Goal: Information Seeking & Learning: Check status

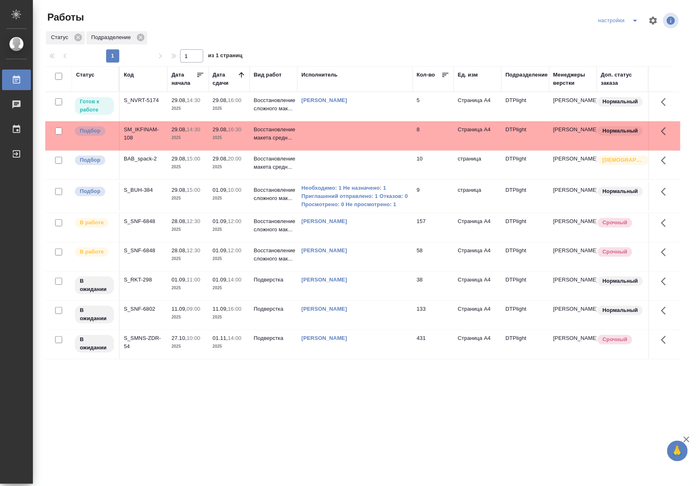
click at [347, 121] on td at bounding box center [354, 106] width 115 height 29
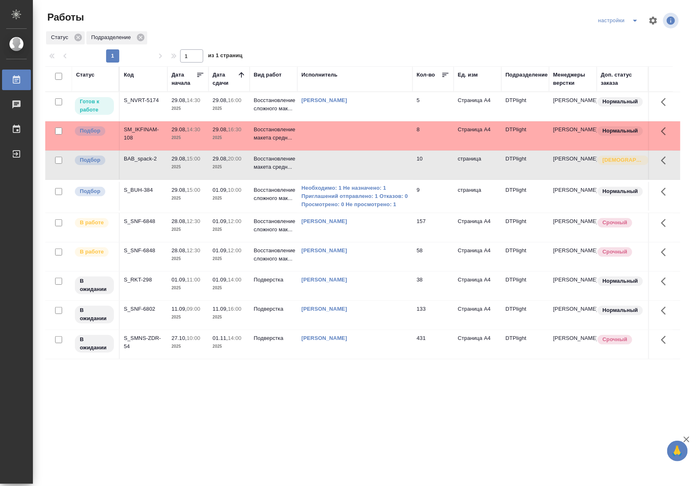
click at [347, 121] on td at bounding box center [354, 106] width 115 height 29
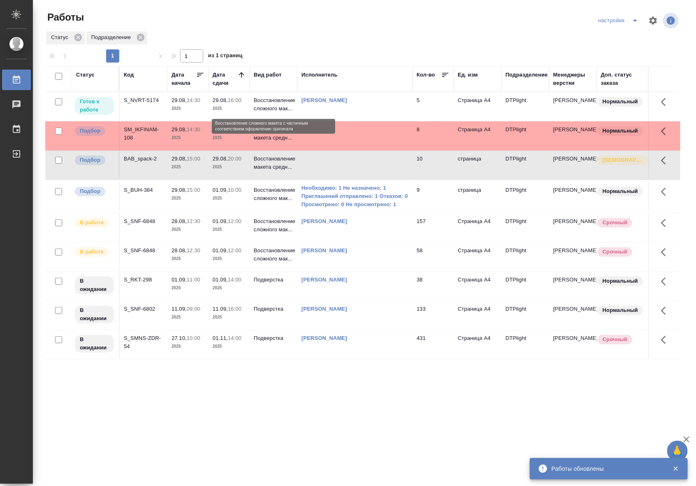
click at [264, 106] on p "Восстановление сложного мак..." at bounding box center [273, 104] width 39 height 16
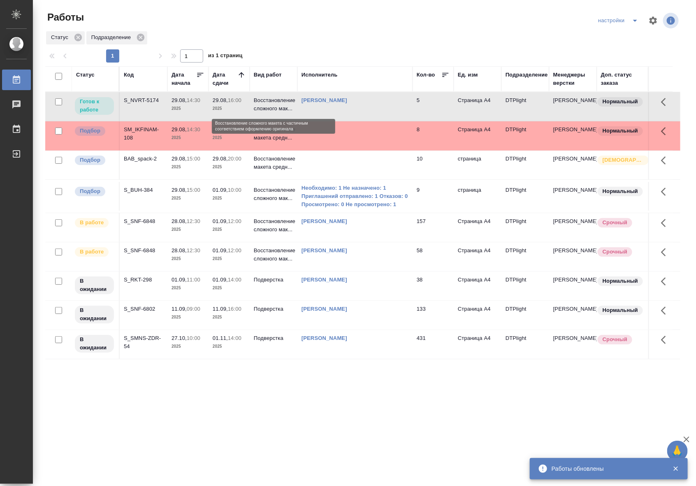
click at [264, 106] on p "Восстановление сложного мак..." at bounding box center [273, 104] width 39 height 16
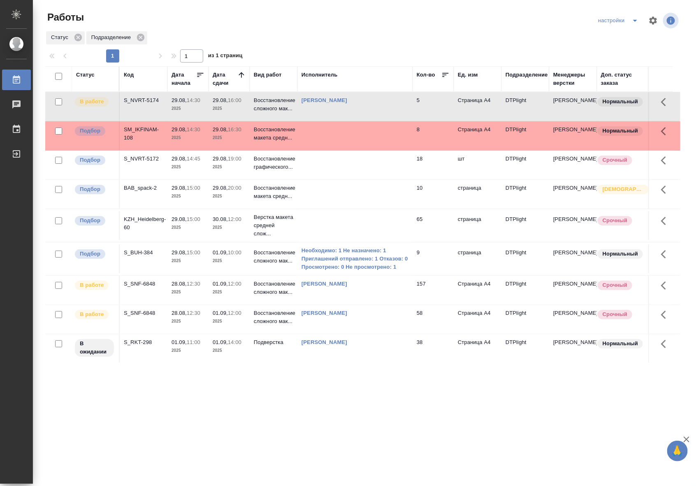
click at [356, 121] on td at bounding box center [354, 106] width 115 height 29
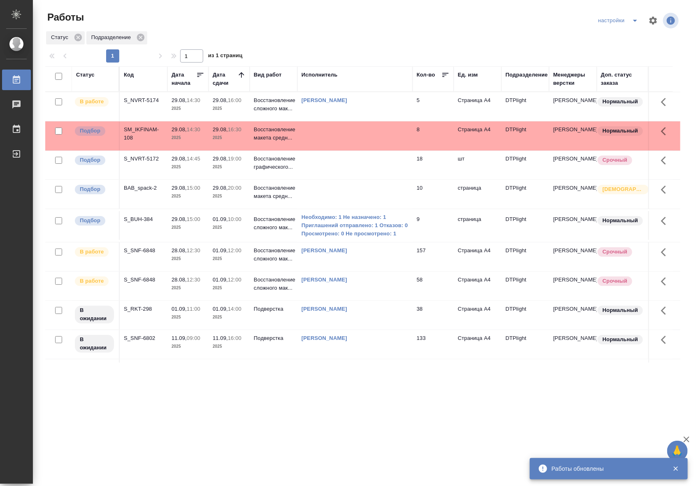
click at [341, 121] on td at bounding box center [354, 106] width 115 height 29
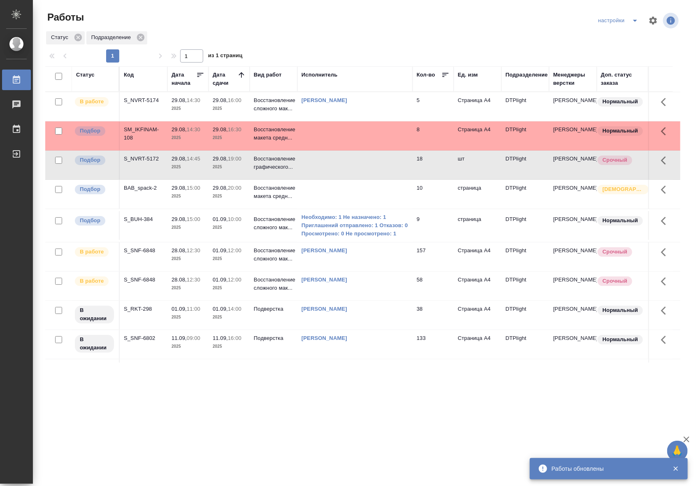
click at [341, 121] on td at bounding box center [354, 106] width 115 height 29
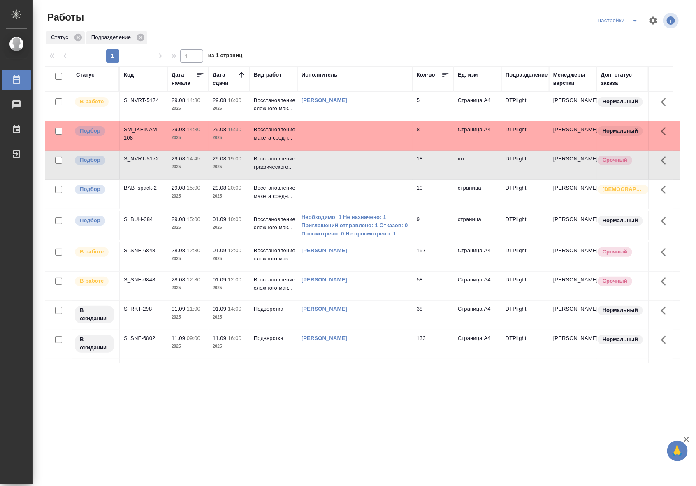
click at [392, 121] on td at bounding box center [354, 106] width 115 height 29
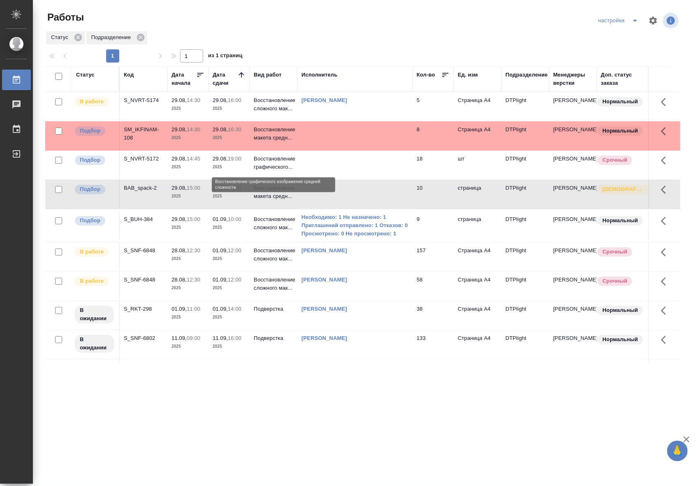
click at [283, 164] on p "Восстановление графического..." at bounding box center [273, 163] width 39 height 16
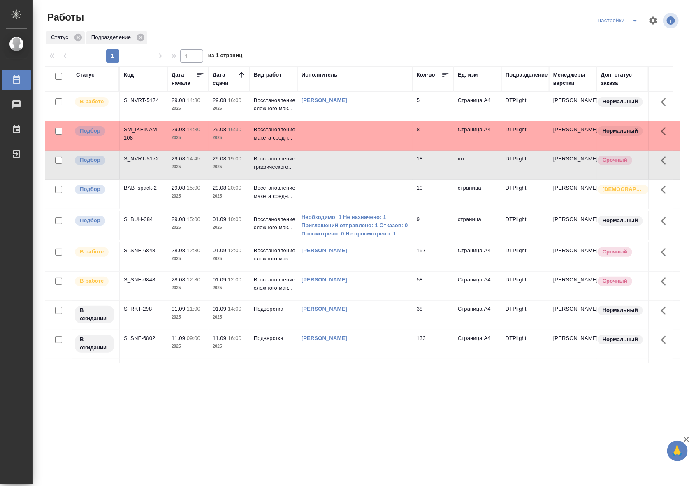
click at [400, 121] on td at bounding box center [354, 106] width 115 height 29
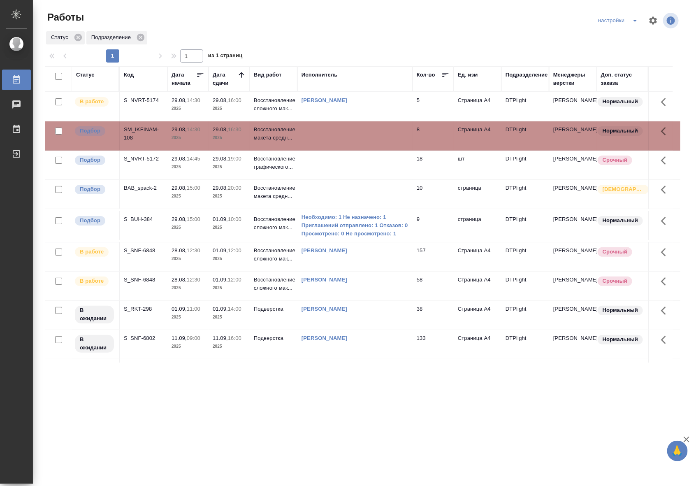
click at [400, 121] on td at bounding box center [354, 106] width 115 height 29
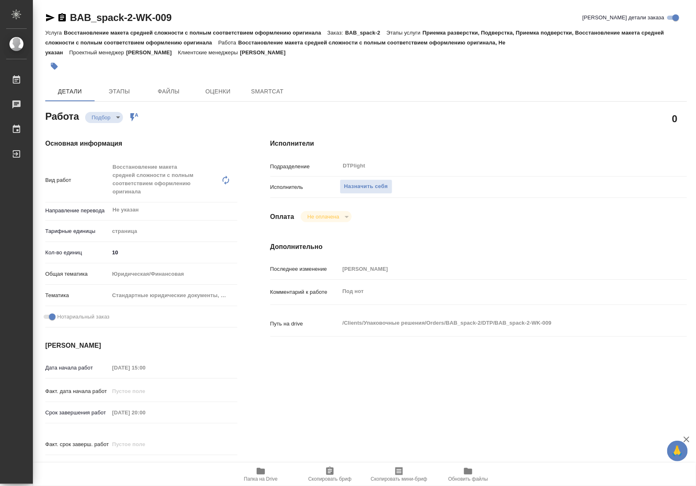
type textarea "x"
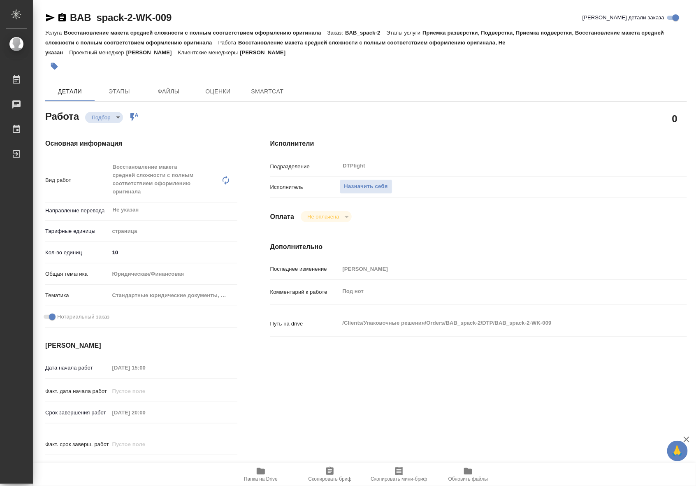
type textarea "x"
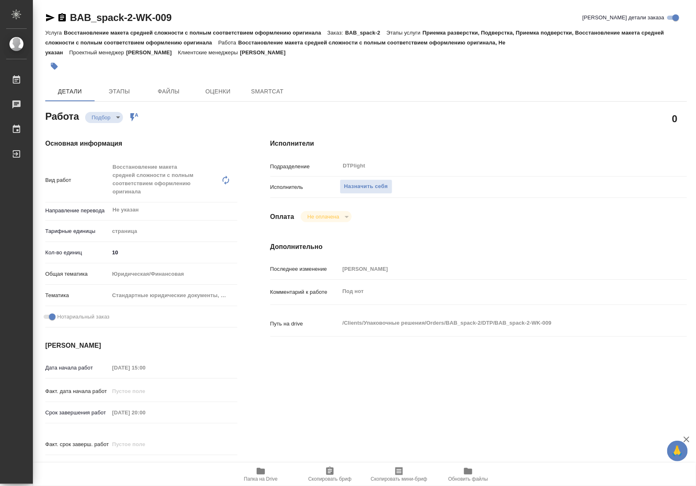
type textarea "x"
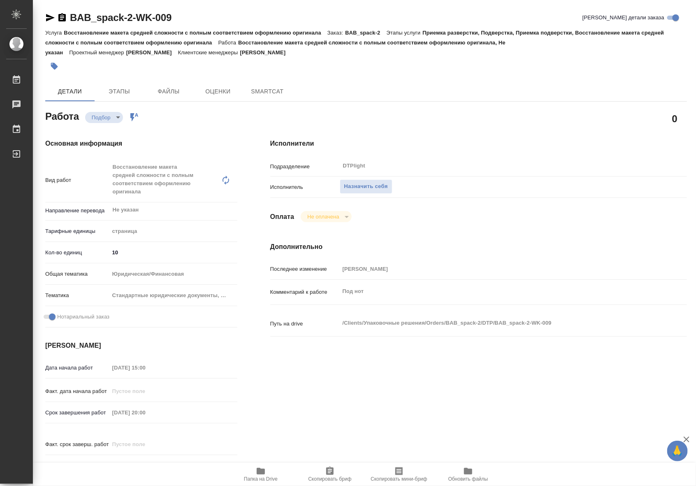
type textarea "x"
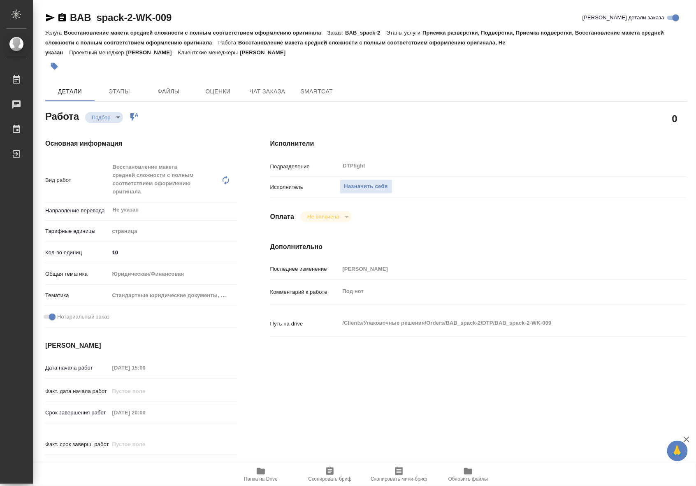
type textarea "x"
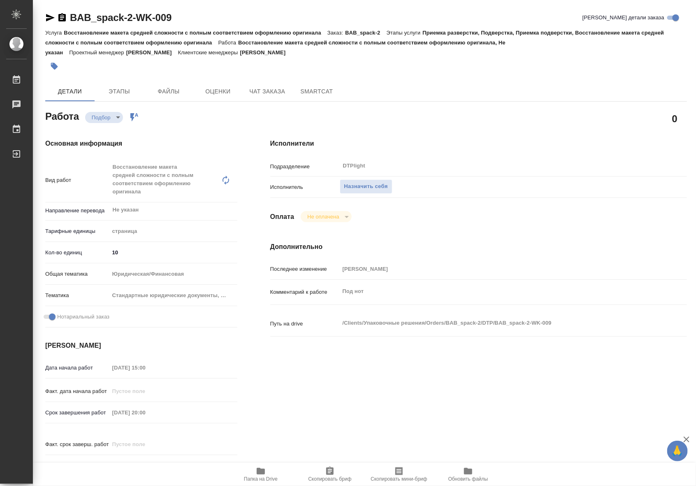
type textarea "x"
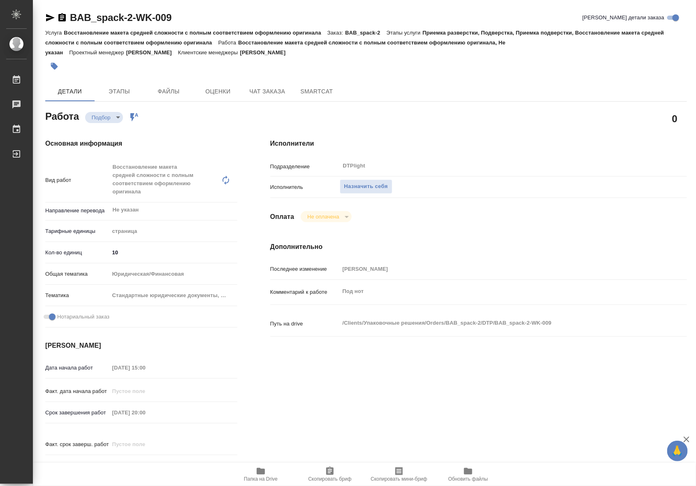
click at [257, 465] on button "Папка на Drive" at bounding box center [260, 474] width 69 height 23
click at [272, 471] on span "Папка на Drive" at bounding box center [260, 474] width 59 height 16
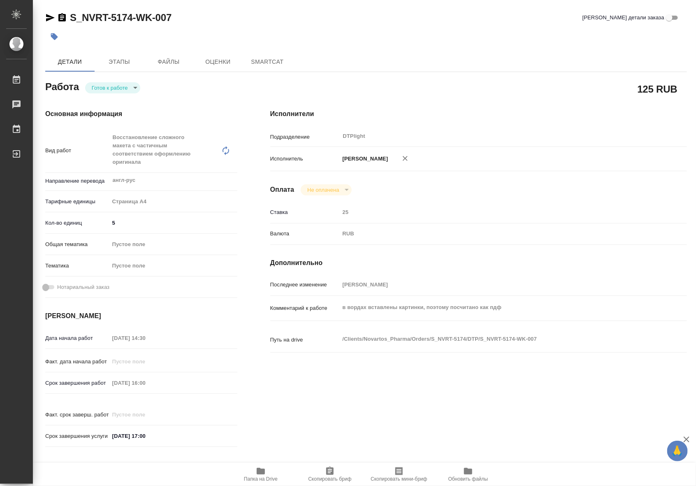
type textarea "x"
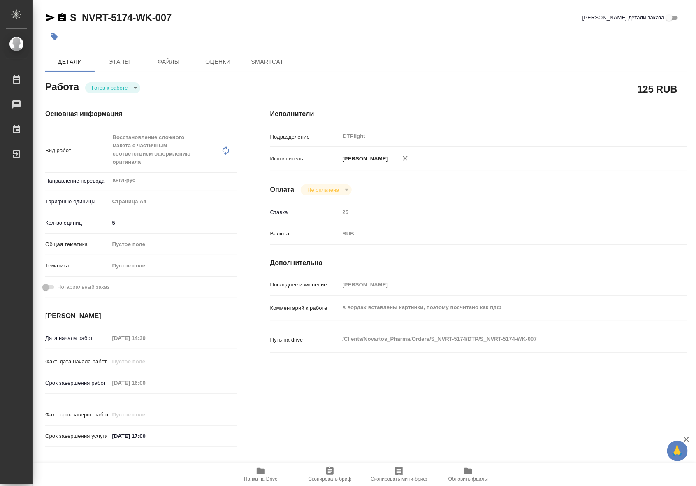
type textarea "x"
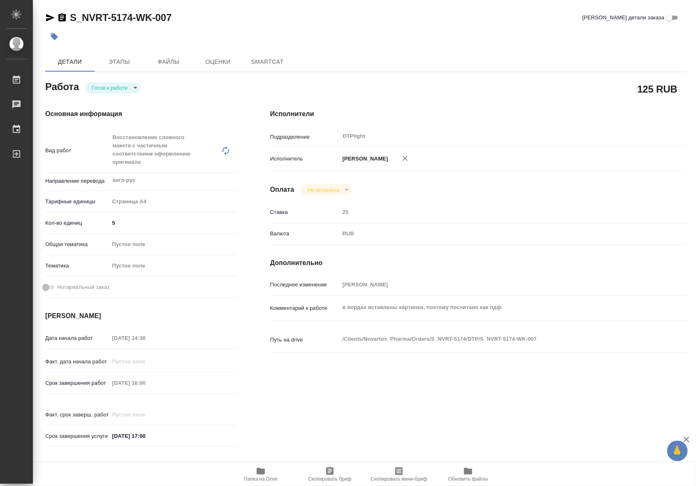
type textarea "x"
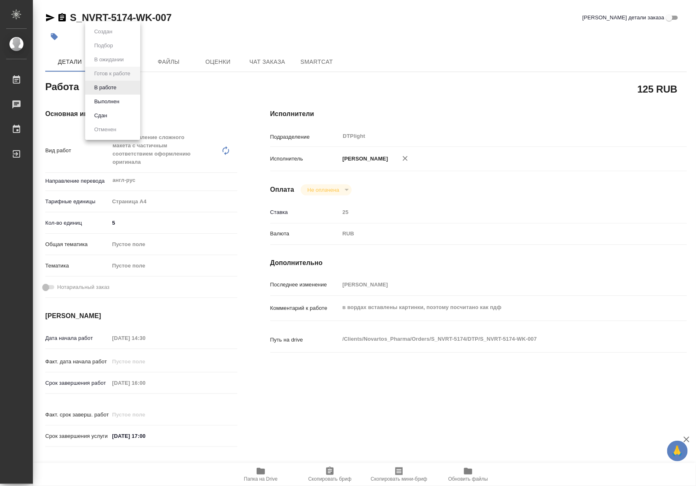
click at [120, 93] on body "🙏 .cls-1 fill:#fff; AWATERA Riianova Anna Работы Чаты График Выйти S_NVRT-5174-…" at bounding box center [348, 243] width 696 height 486
type textarea "x"
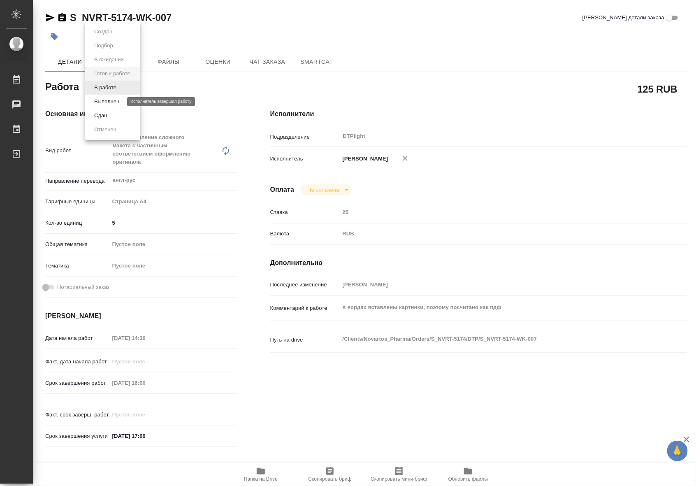
type textarea "x"
click at [103, 89] on button "В работе" at bounding box center [105, 87] width 27 height 9
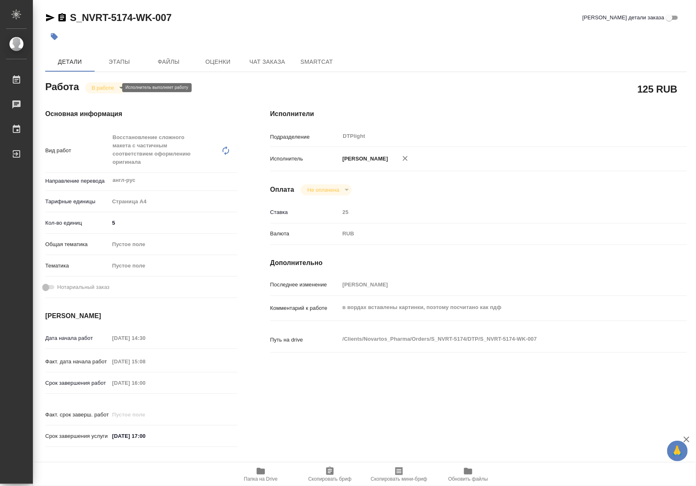
type textarea "x"
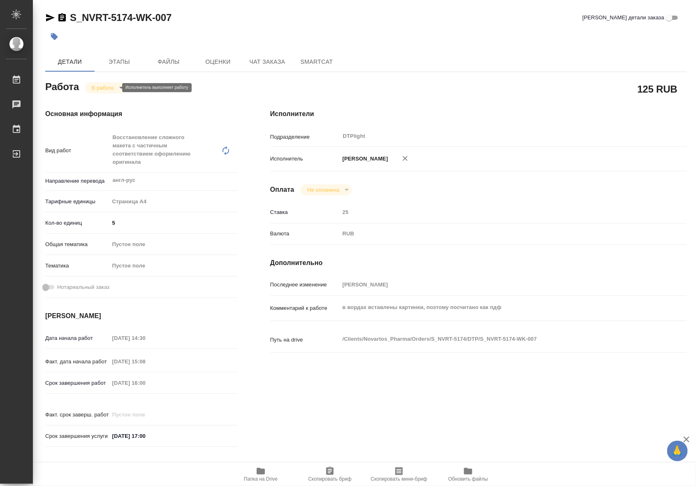
type textarea "x"
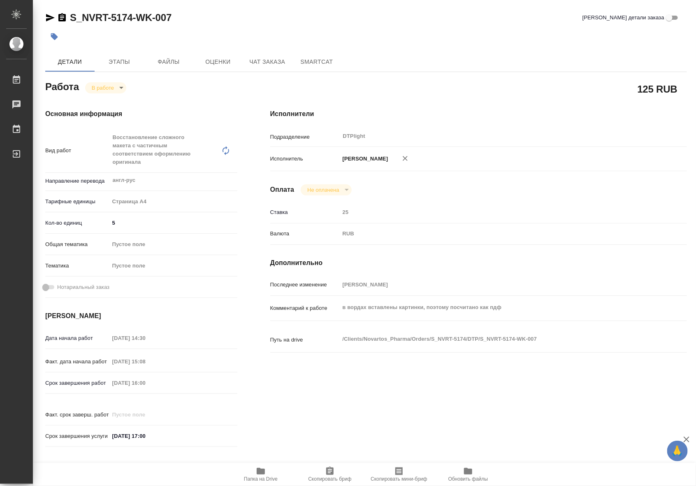
type textarea "x"
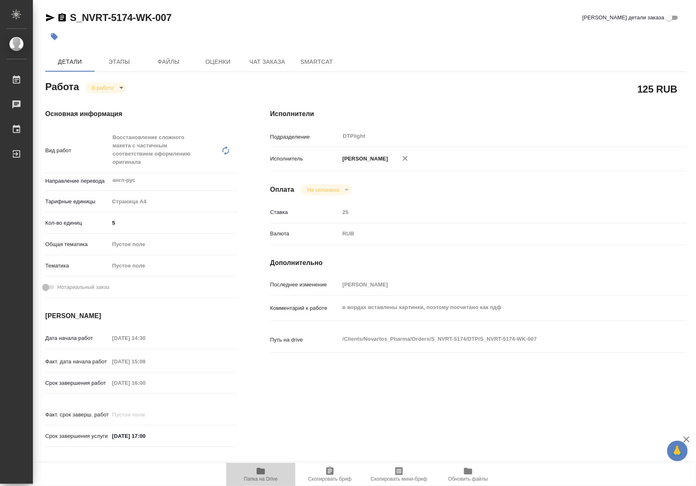
click at [264, 474] on icon "button" at bounding box center [261, 471] width 8 height 7
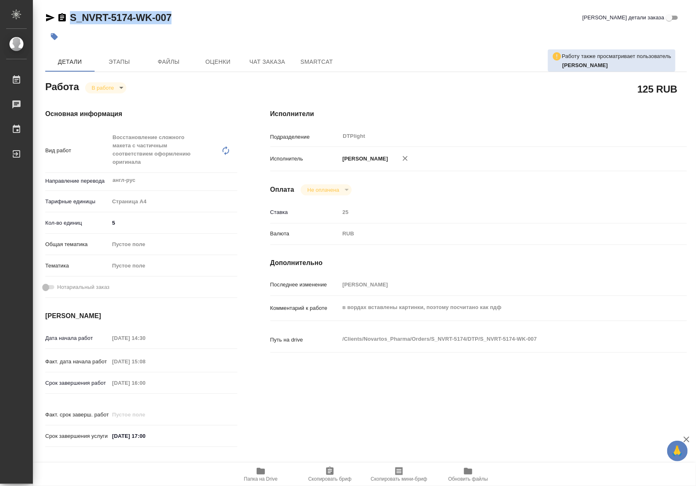
drag, startPoint x: 190, startPoint y: 20, endPoint x: 71, endPoint y: 23, distance: 119.8
click at [71, 23] on div "S_NVRT-5174-WK-007 Кратко детали заказа" at bounding box center [366, 17] width 642 height 13
copy link "S_NVRT-5174-WK-007"
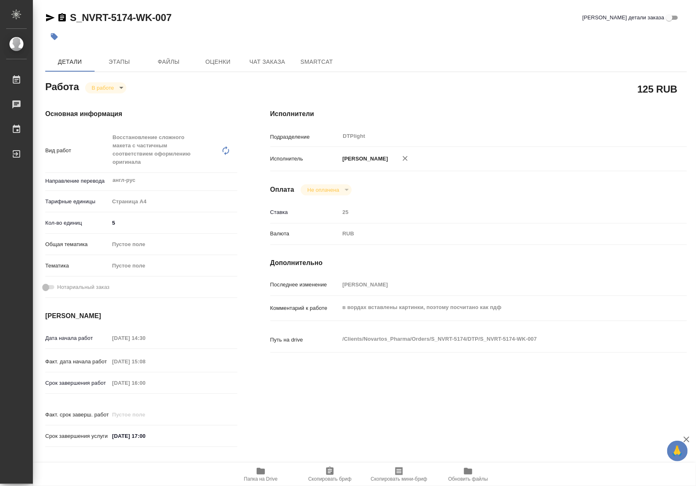
click at [478, 46] on div "S_NVRT-5174-WK-007 Кратко детали заказа Детали Этапы Файлы Оценки Чат заказа Sm…" at bounding box center [366, 357] width 651 height 715
click at [269, 470] on span "Папка на Drive" at bounding box center [260, 474] width 59 height 16
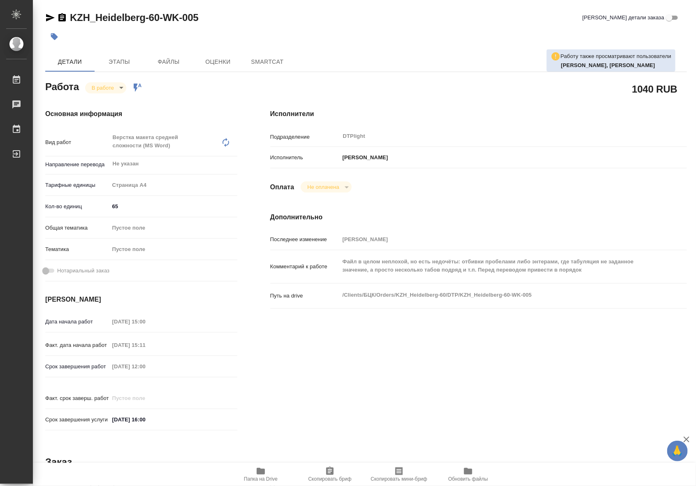
type textarea "x"
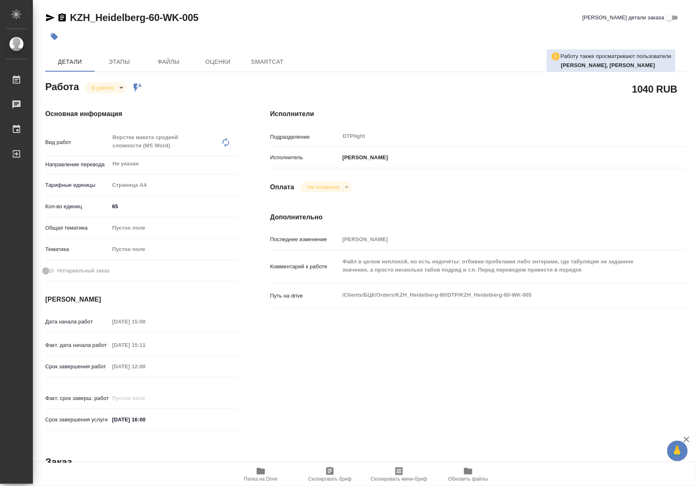
type textarea "x"
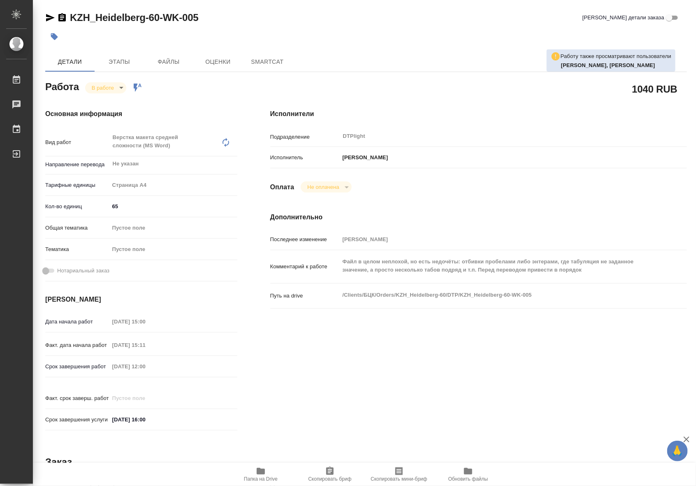
type textarea "x"
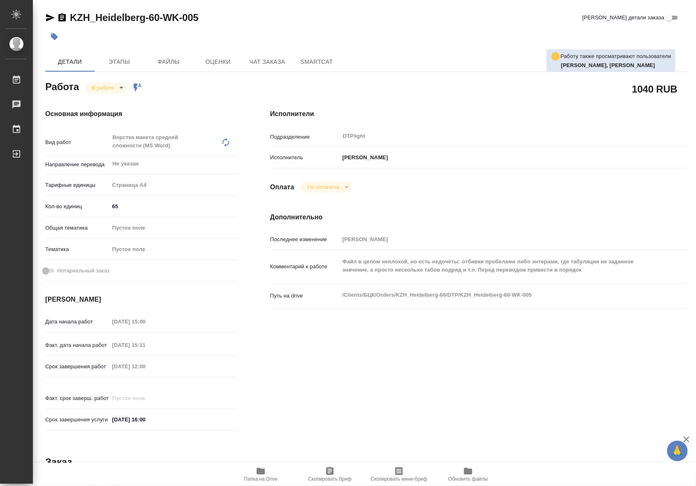
type textarea "x"
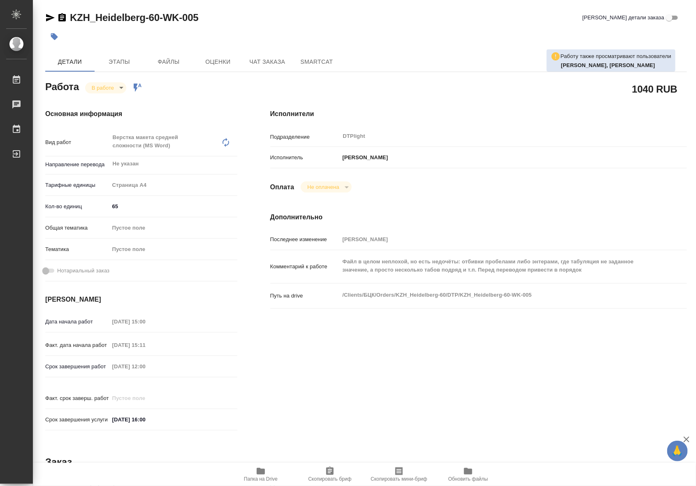
type textarea "x"
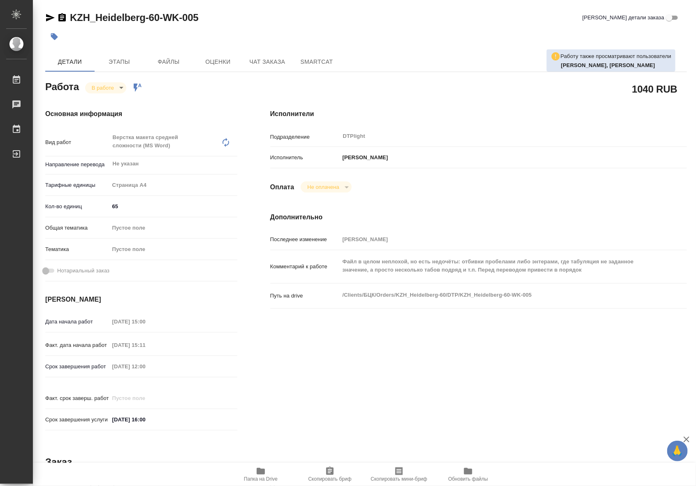
click at [268, 471] on span "Папка на Drive" at bounding box center [260, 474] width 59 height 16
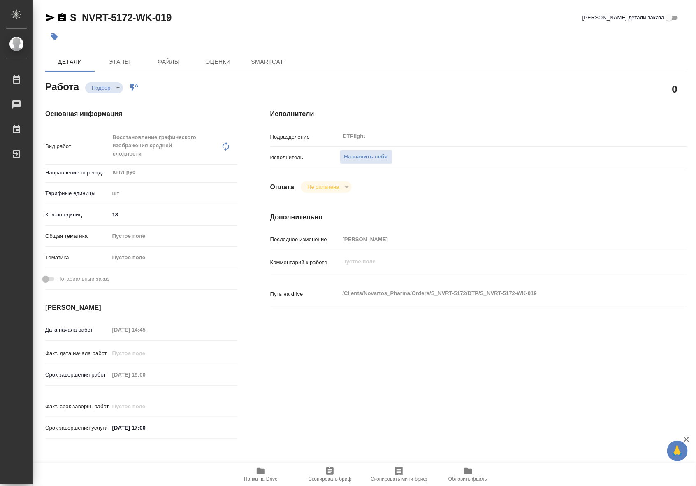
type textarea "x"
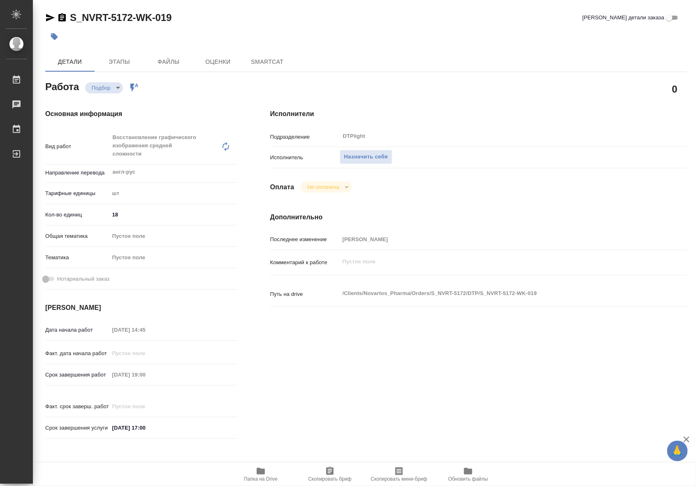
type textarea "x"
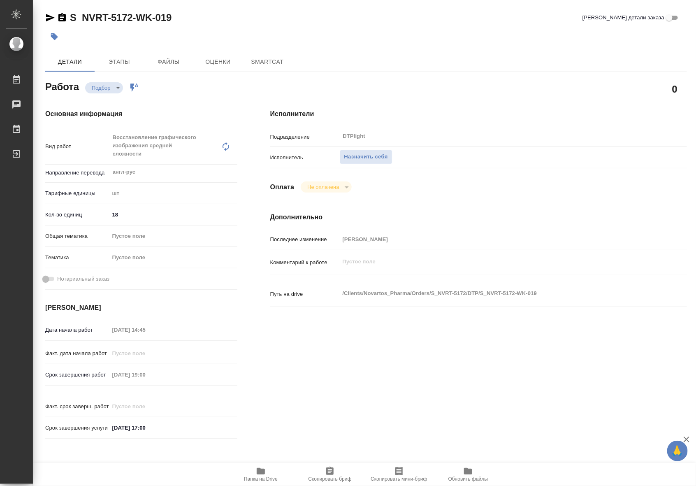
type textarea "x"
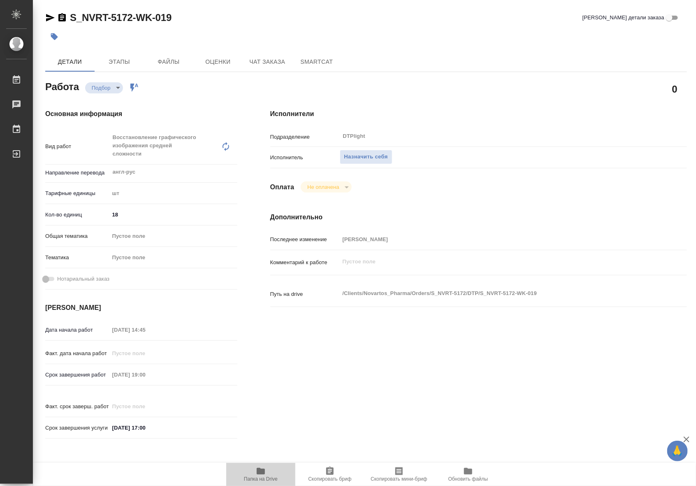
click at [256, 467] on icon "button" at bounding box center [261, 471] width 10 height 10
type textarea "x"
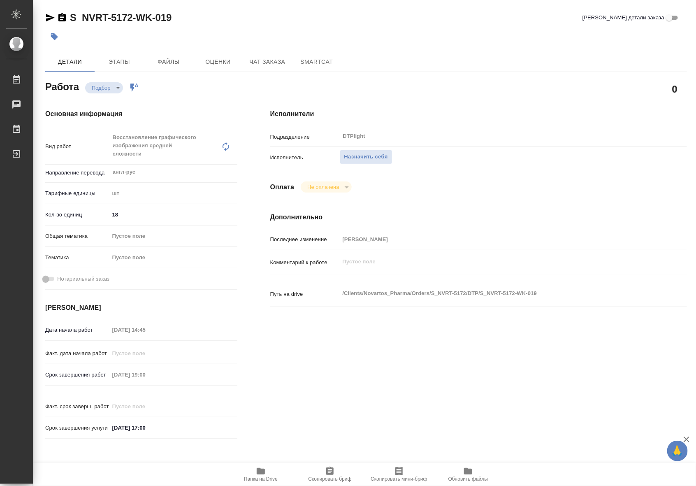
type textarea "x"
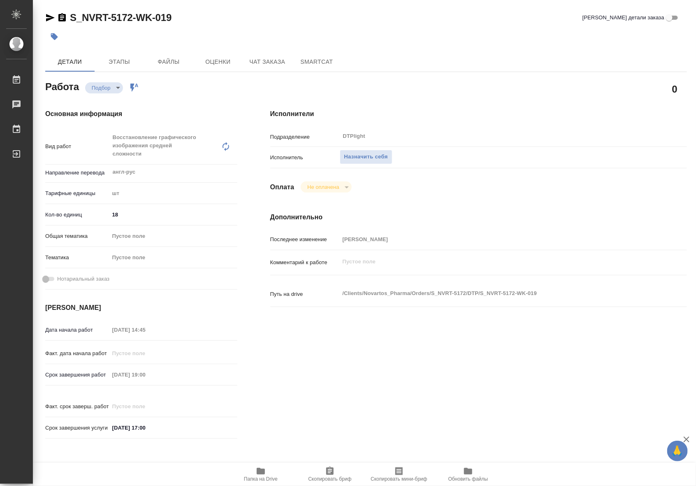
type textarea "x"
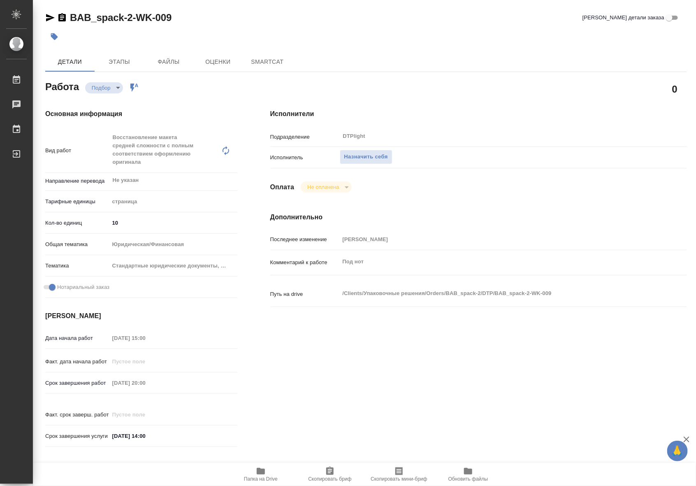
type textarea "x"
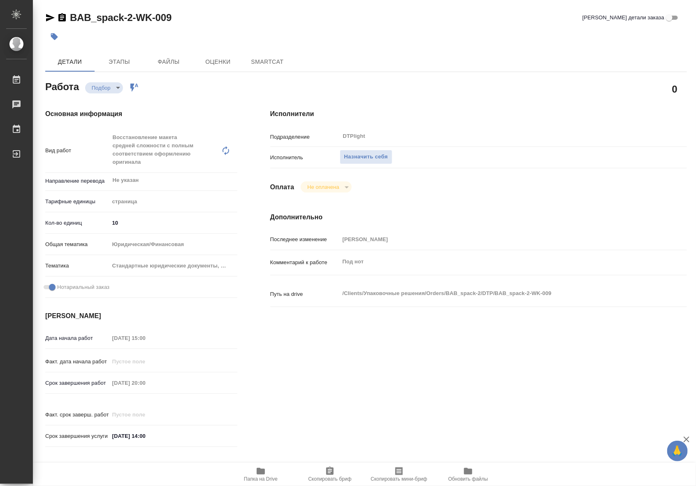
type textarea "x"
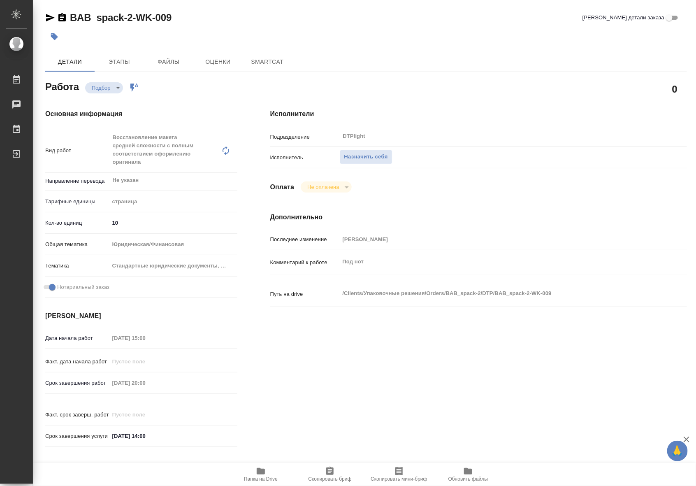
type textarea "x"
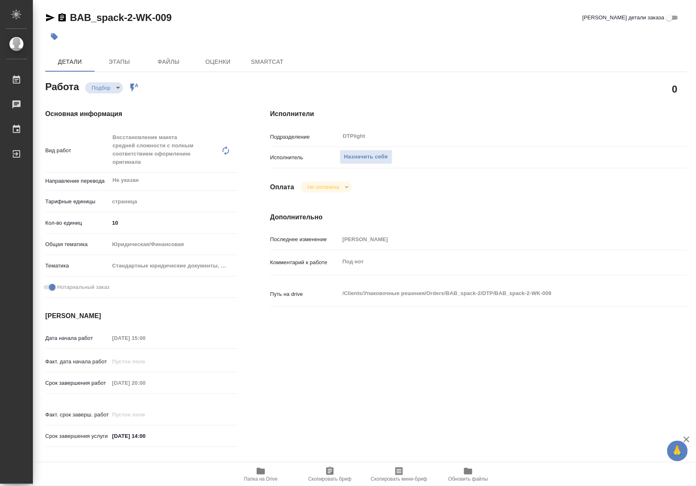
type textarea "x"
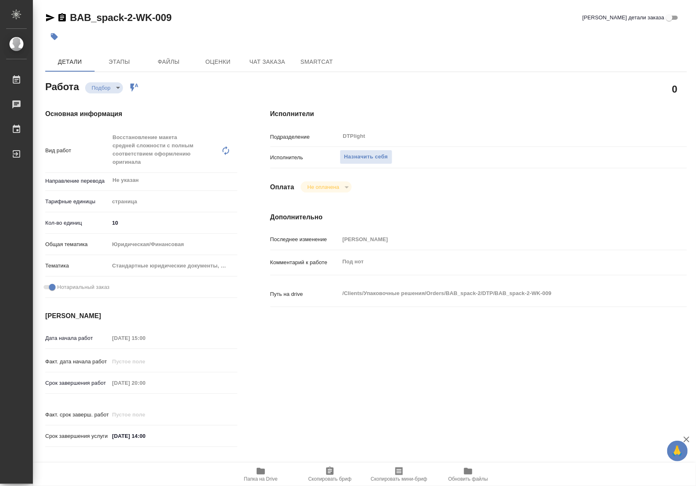
type textarea "x"
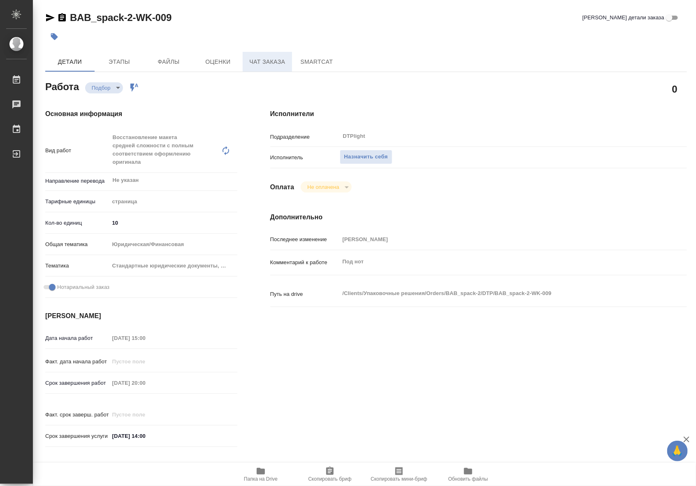
type textarea "x"
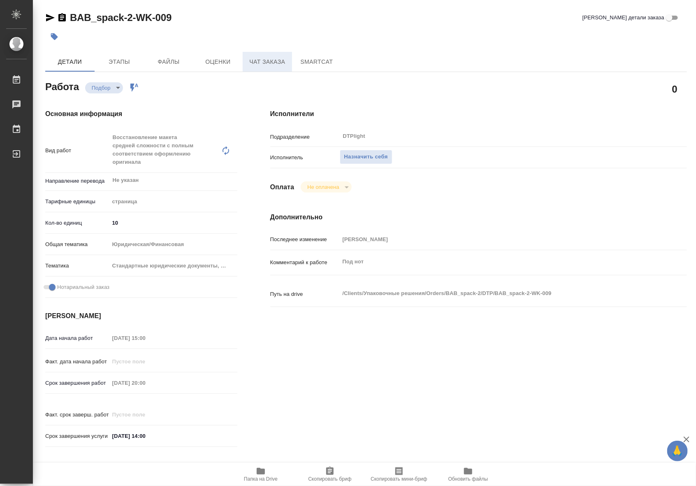
click at [260, 61] on span "Чат заказа" at bounding box center [267, 62] width 39 height 10
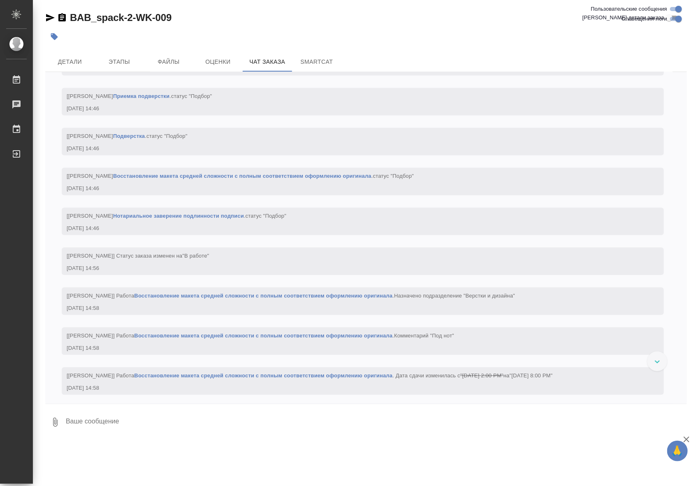
scroll to position [851, 0]
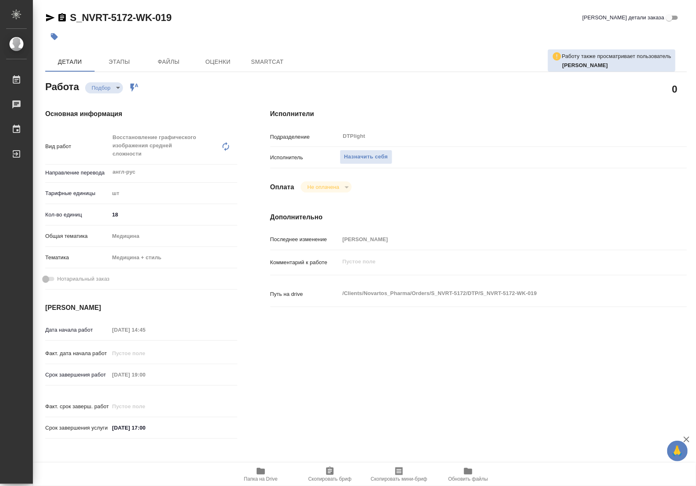
type textarea "x"
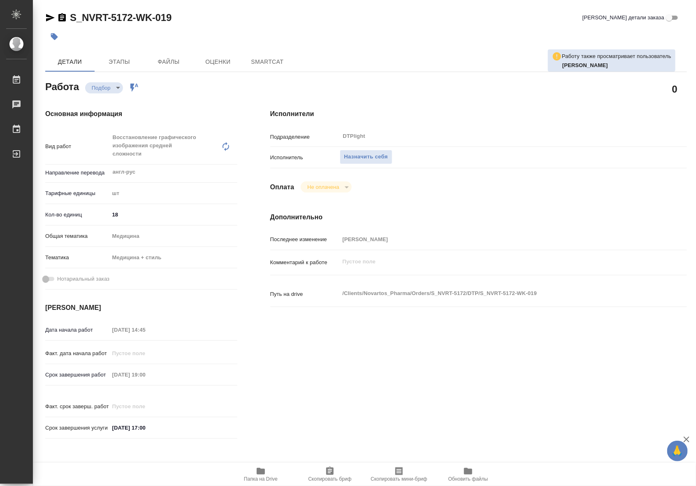
type textarea "x"
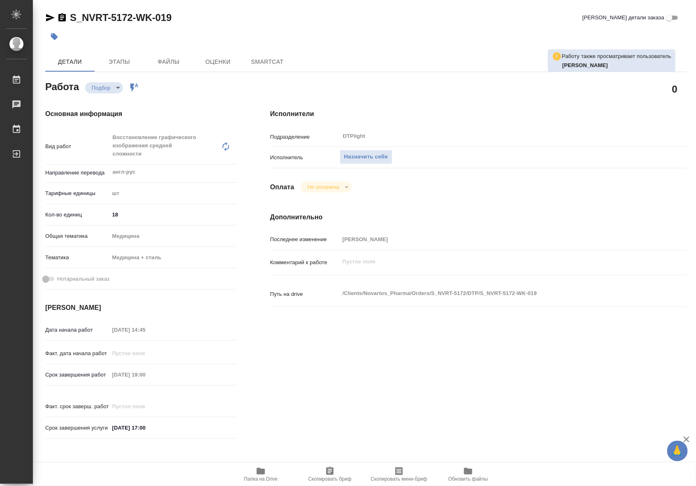
type textarea "x"
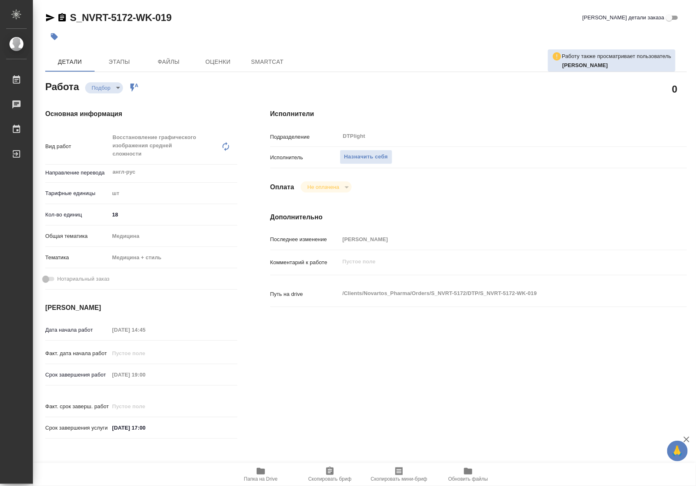
type textarea "x"
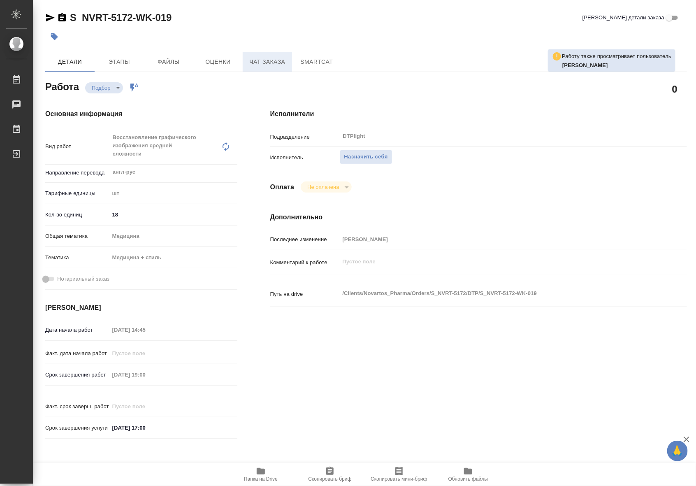
type textarea "x"
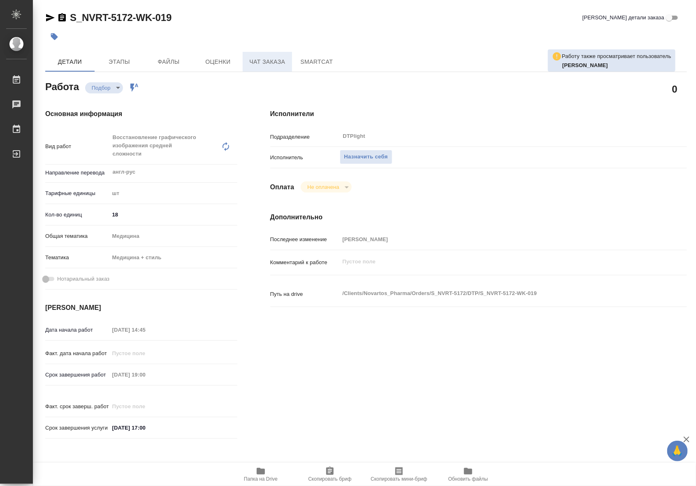
click at [249, 62] on span "Чат заказа" at bounding box center [267, 62] width 39 height 10
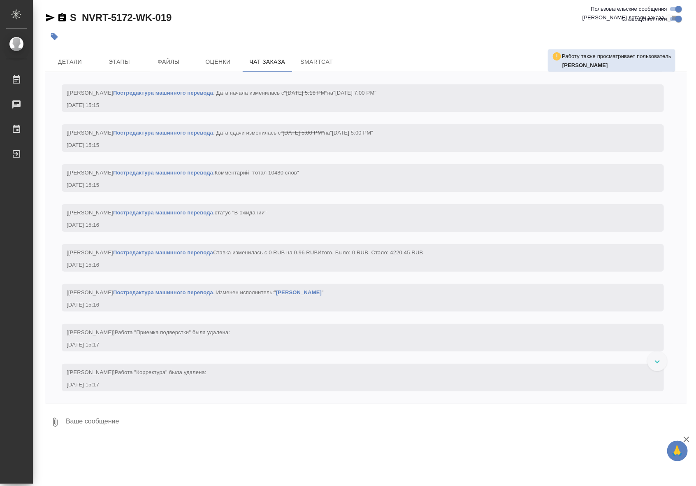
scroll to position [2549, 0]
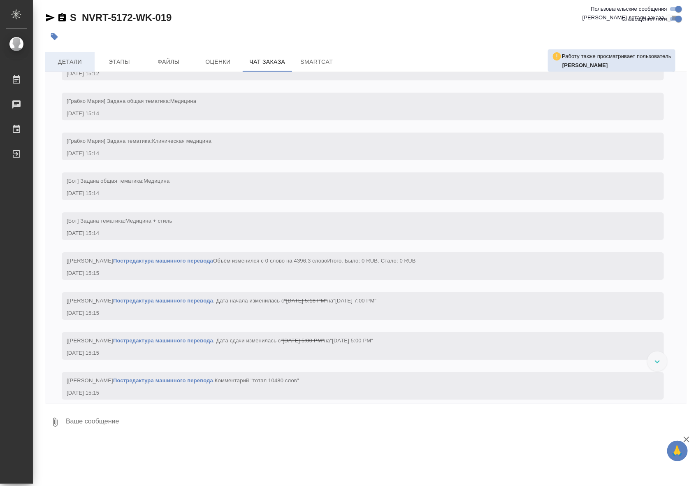
click at [56, 68] on button "Детали" at bounding box center [69, 62] width 49 height 20
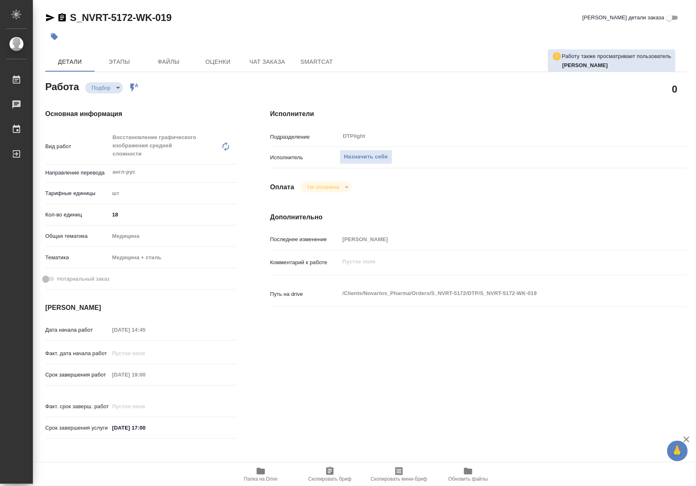
type textarea "x"
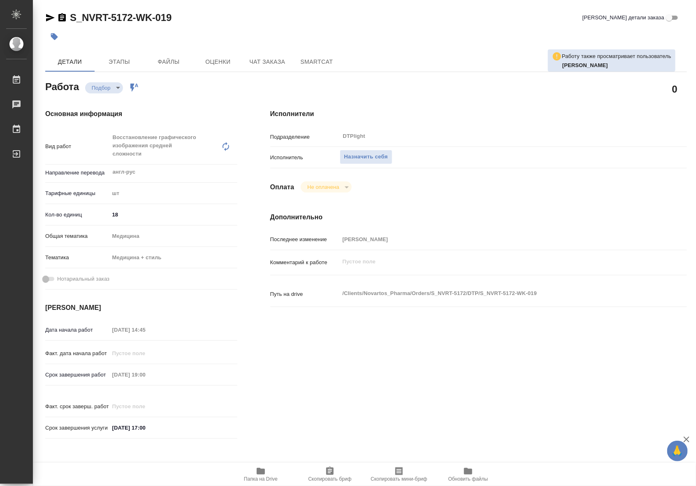
type textarea "x"
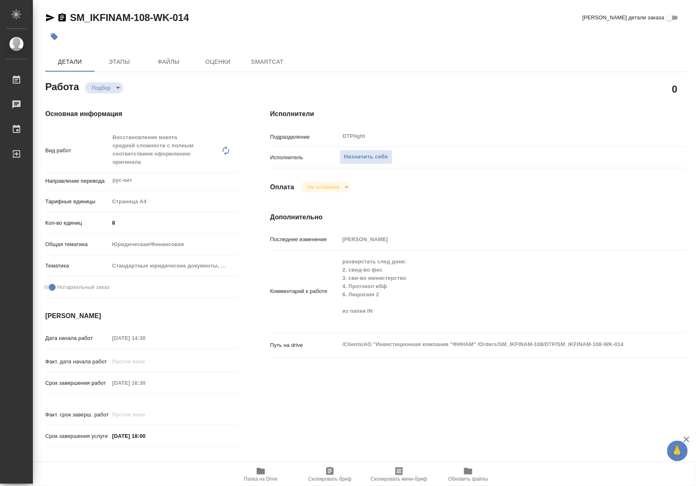
type textarea "x"
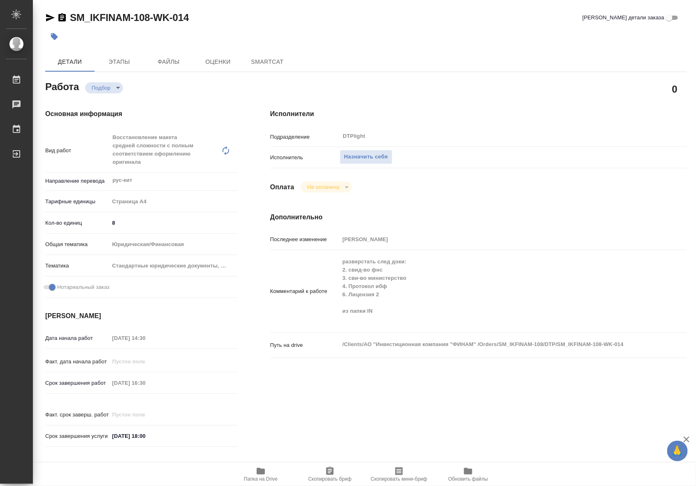
type textarea "x"
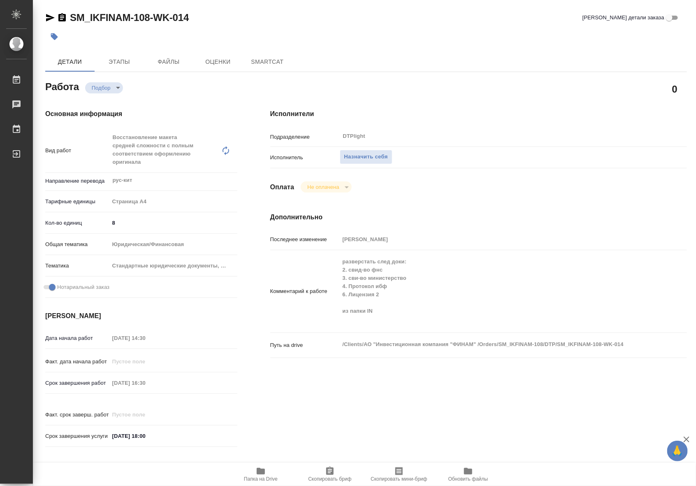
type textarea "x"
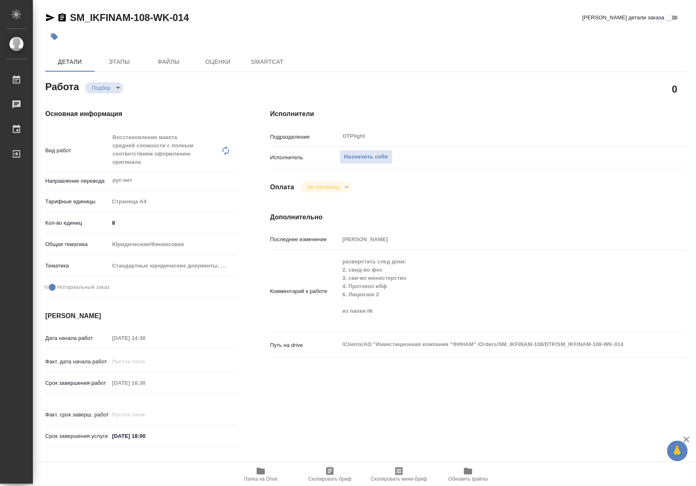
type textarea "x"
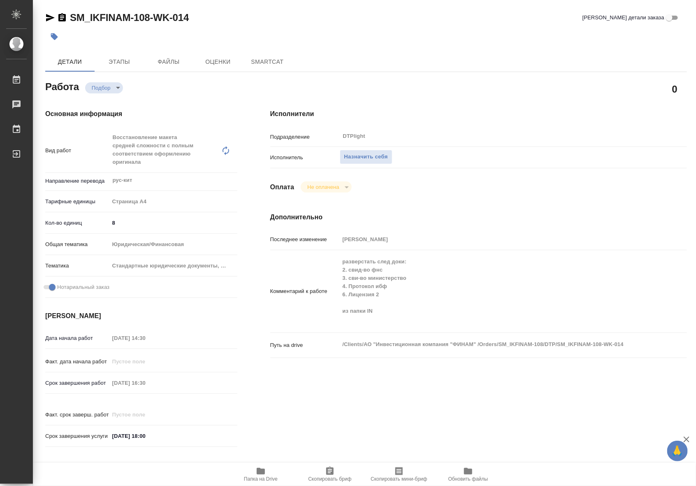
type textarea "x"
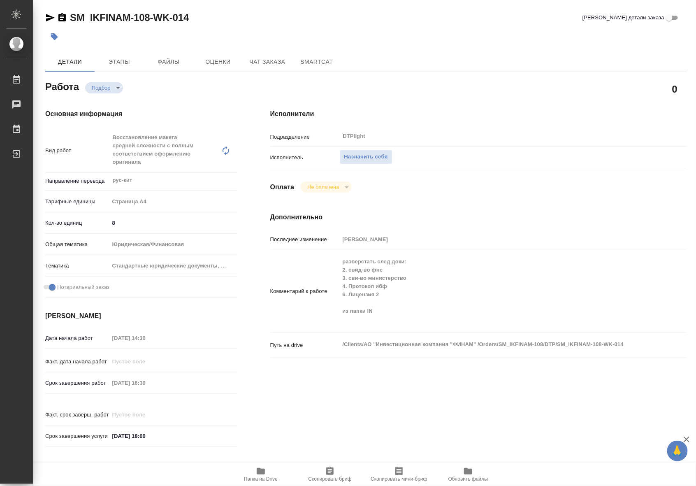
type textarea "x"
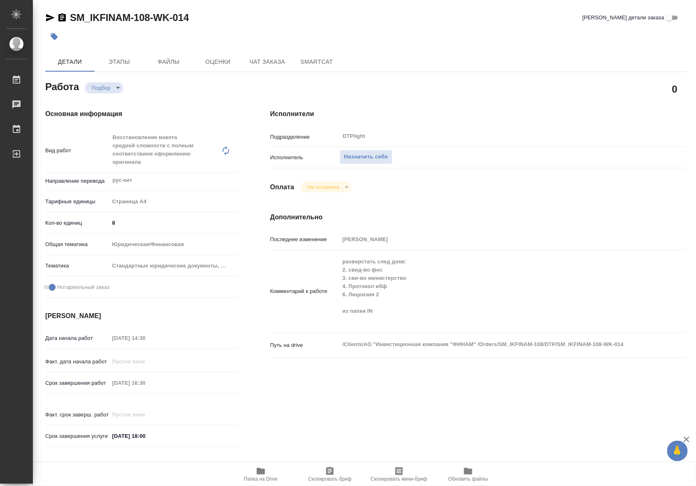
type textarea "x"
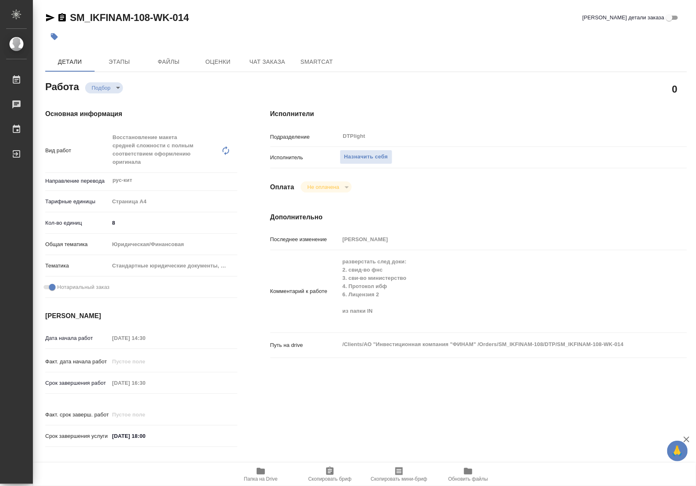
click at [260, 473] on icon "button" at bounding box center [261, 471] width 8 height 7
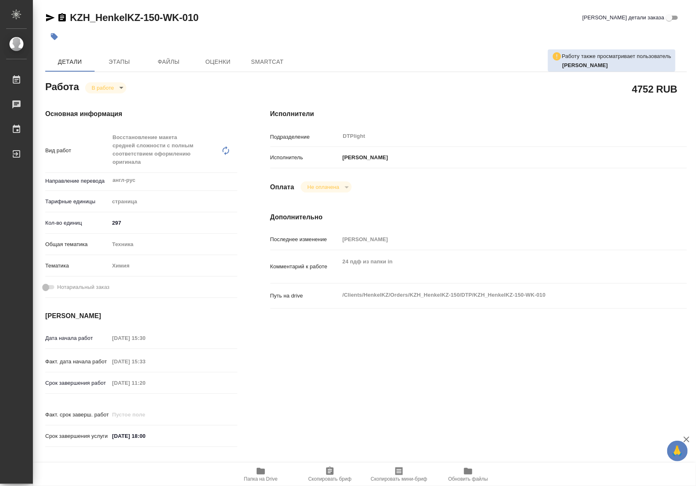
type textarea "x"
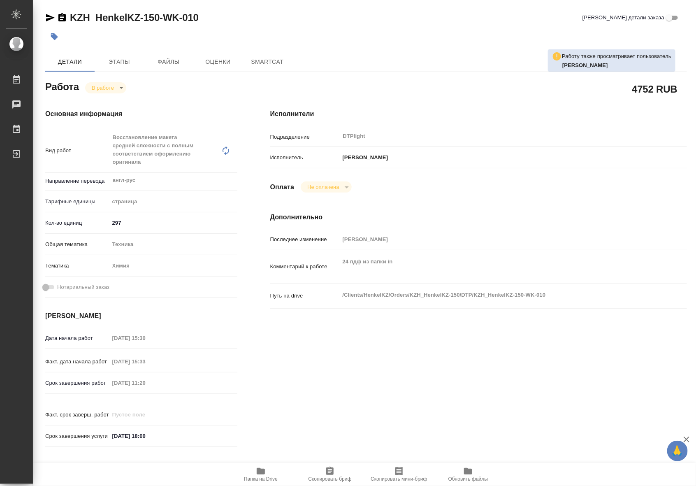
type textarea "x"
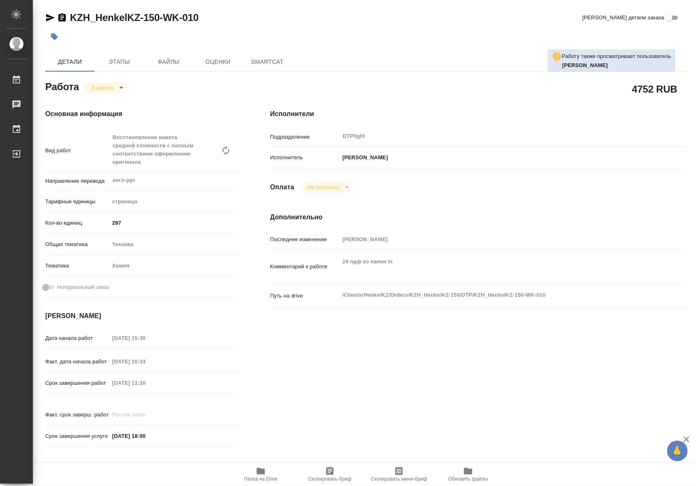
type textarea "x"
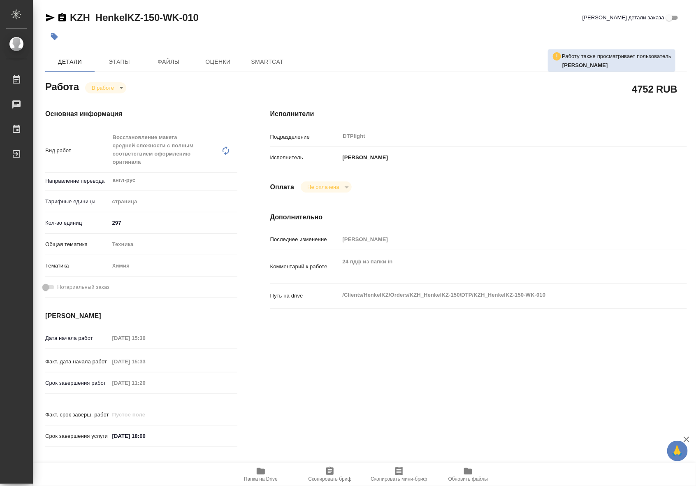
type textarea "x"
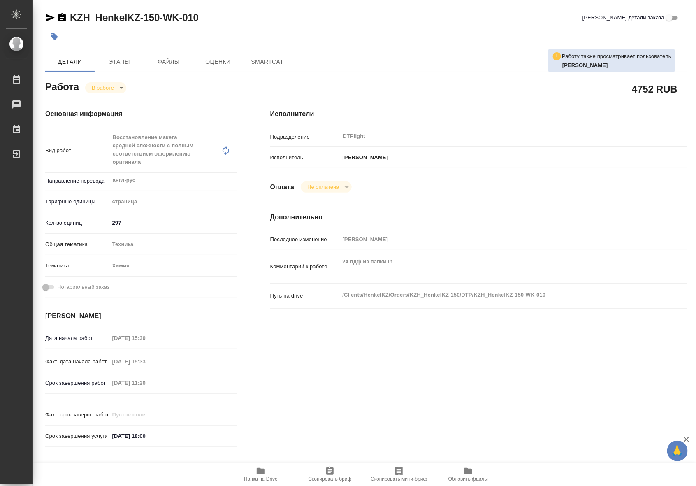
type textarea "x"
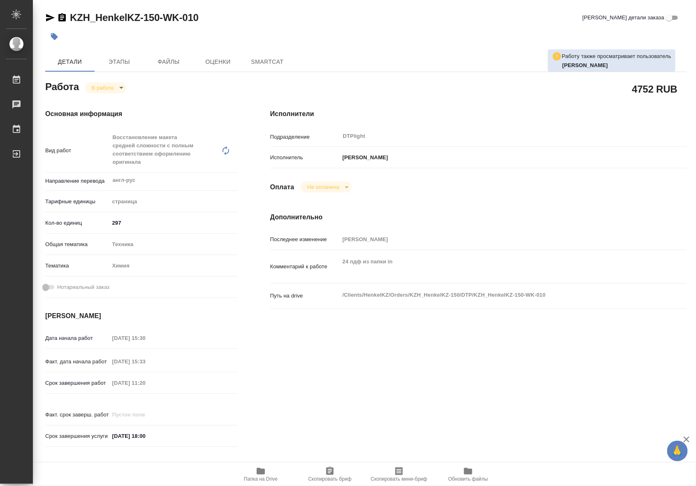
type textarea "x"
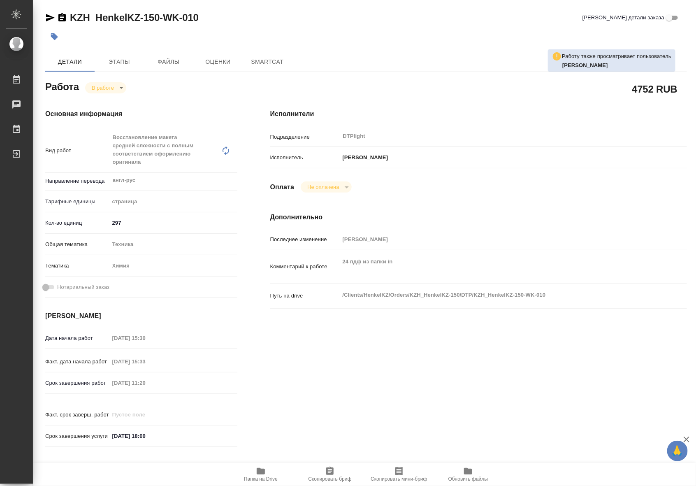
type textarea "x"
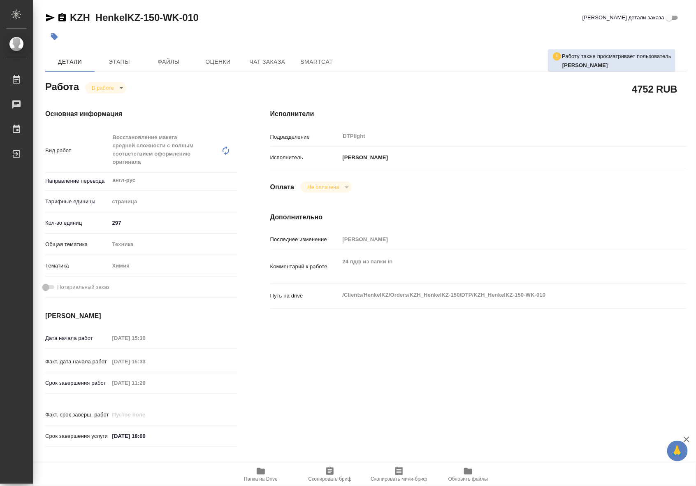
type textarea "x"
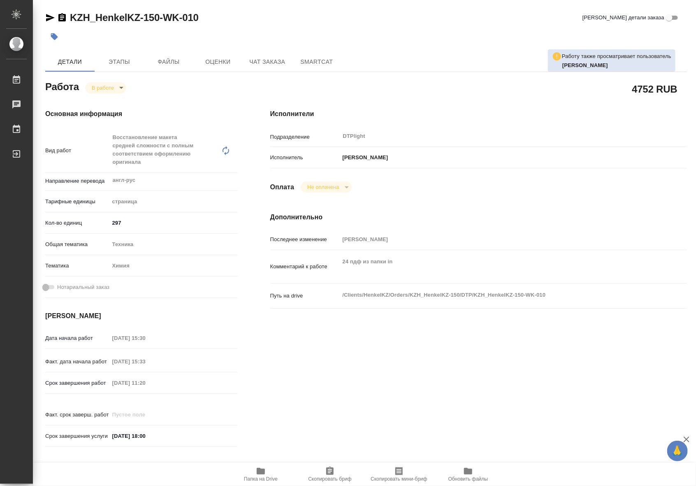
type textarea "x"
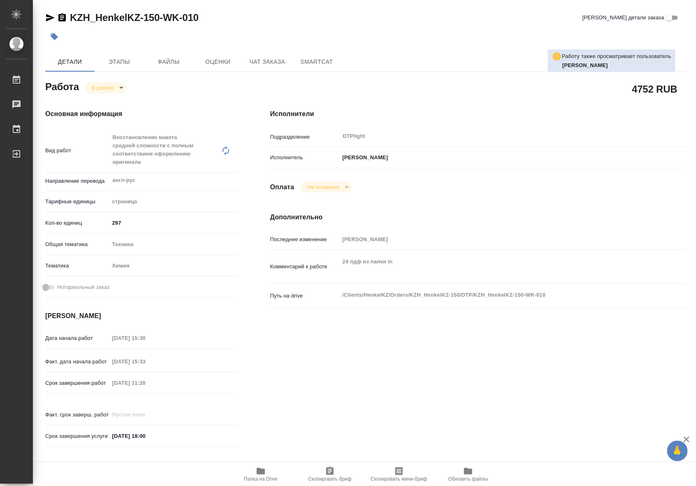
click at [266, 476] on span "Папка на Drive" at bounding box center [261, 479] width 34 height 6
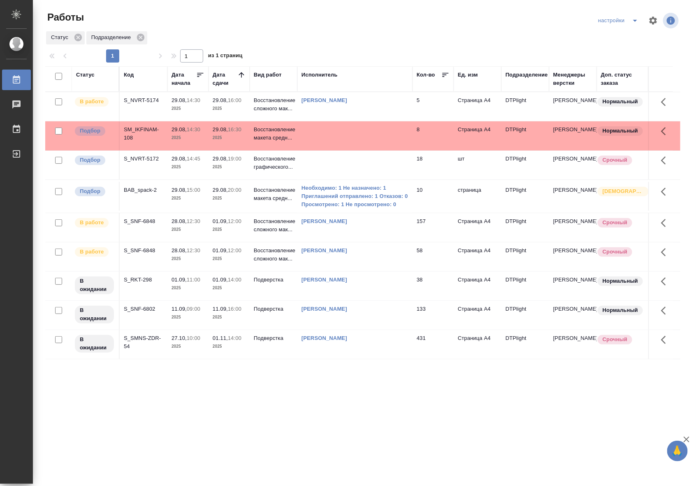
click at [419, 121] on td "157" at bounding box center [433, 106] width 41 height 29
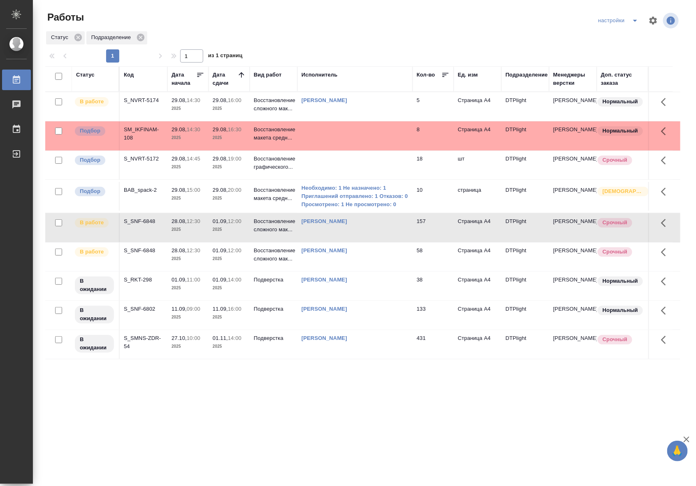
click at [419, 121] on td "157" at bounding box center [433, 106] width 41 height 29
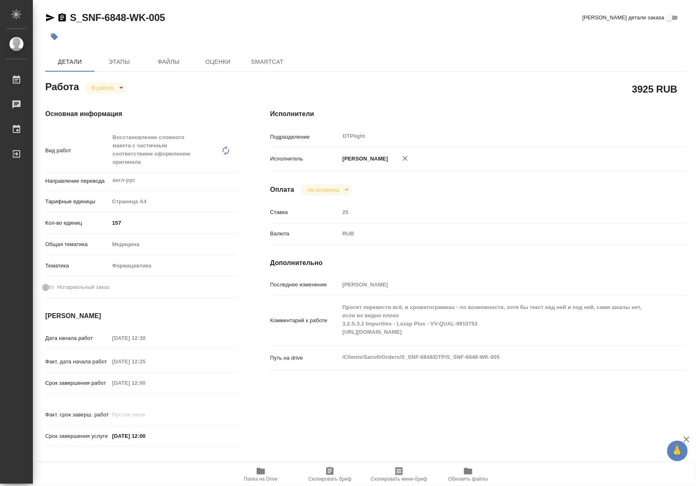
type textarea "x"
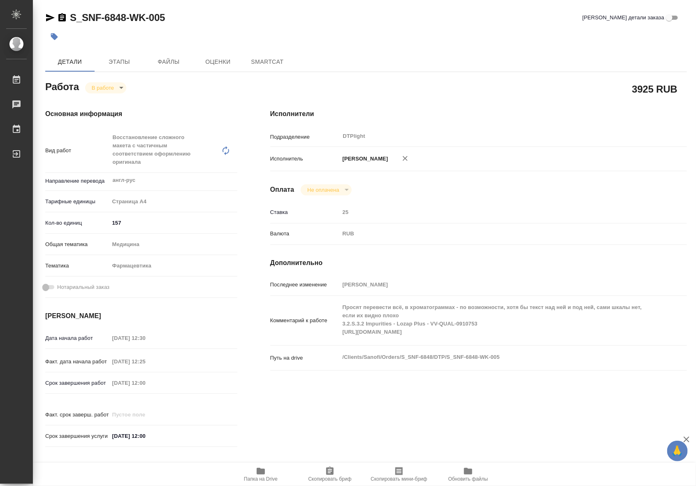
type textarea "x"
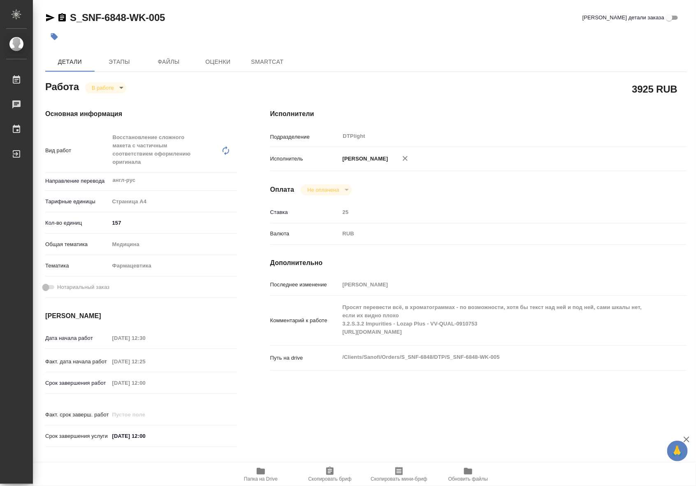
type textarea "x"
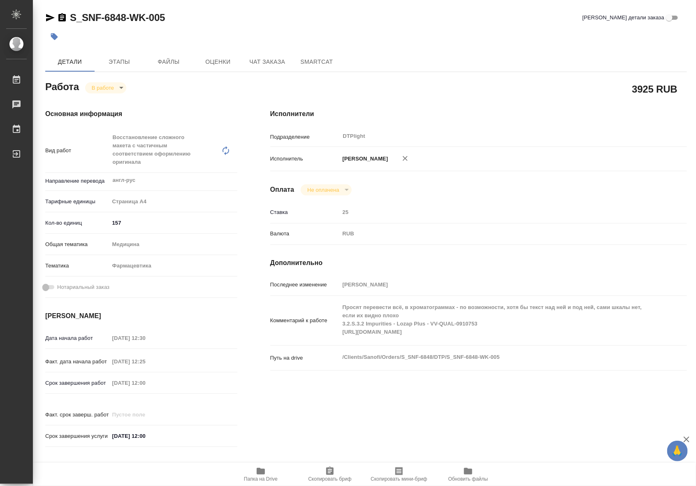
type textarea "x"
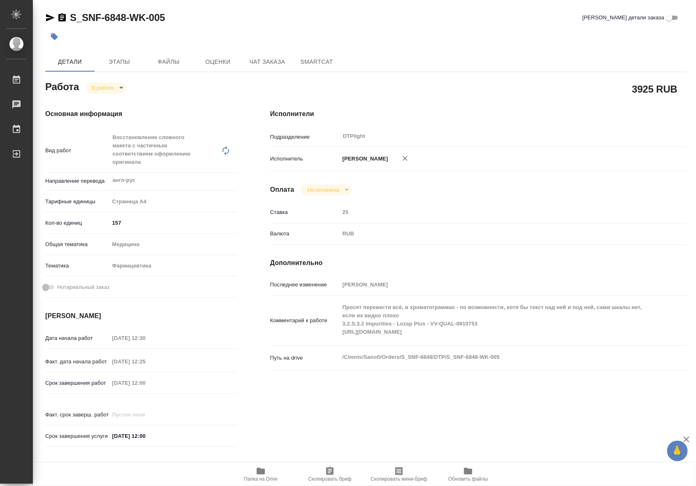
type textarea "x"
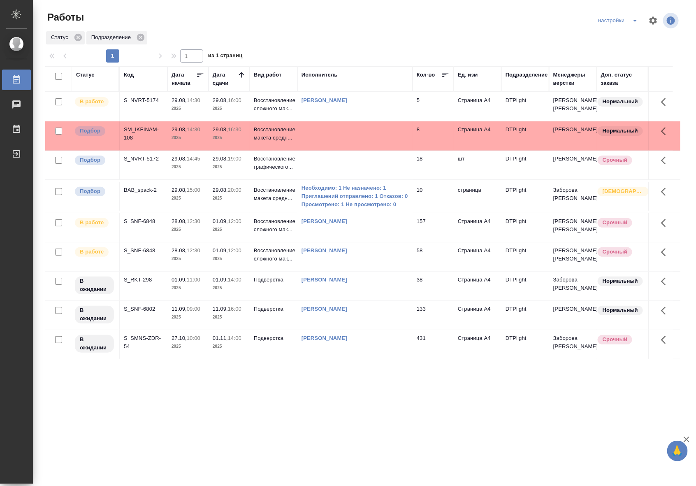
click at [515, 88] on th "Подразделение" at bounding box center [525, 79] width 48 height 26
click at [522, 88] on th "Подразделение" at bounding box center [525, 79] width 48 height 26
click at [539, 75] on div "Подразделение" at bounding box center [527, 75] width 42 height 8
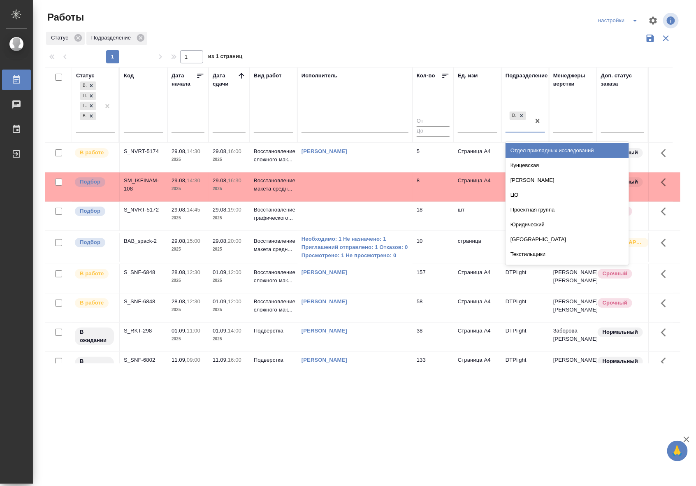
click at [525, 125] on div "DTPlight" at bounding box center [518, 121] width 25 height 22
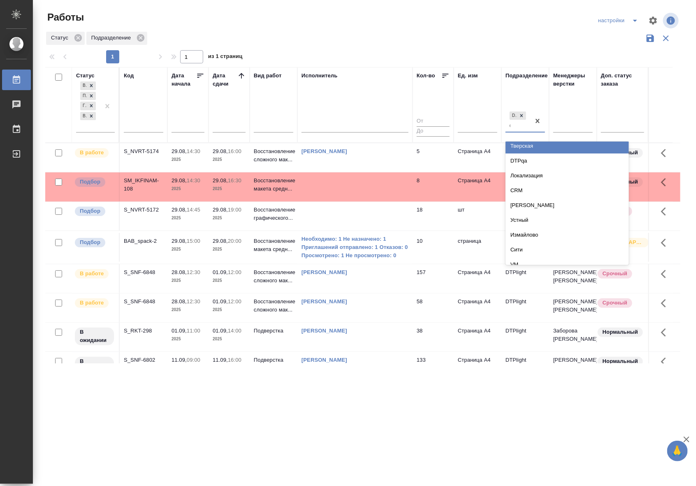
scroll to position [79, 0]
type input "dt"
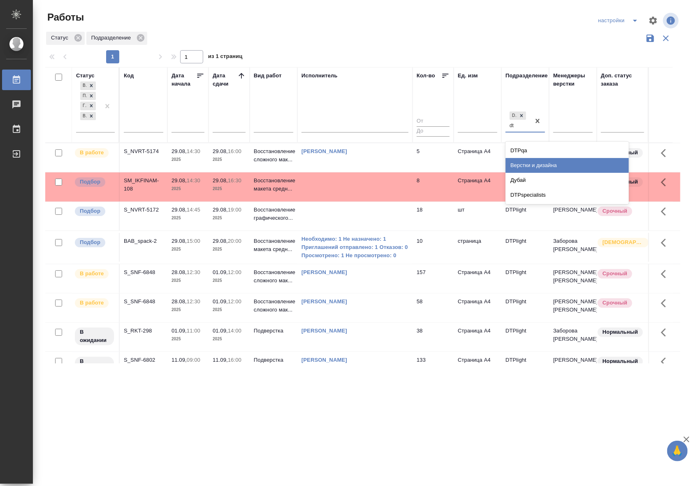
click at [529, 167] on div "Верстки и дизайна" at bounding box center [567, 165] width 123 height 15
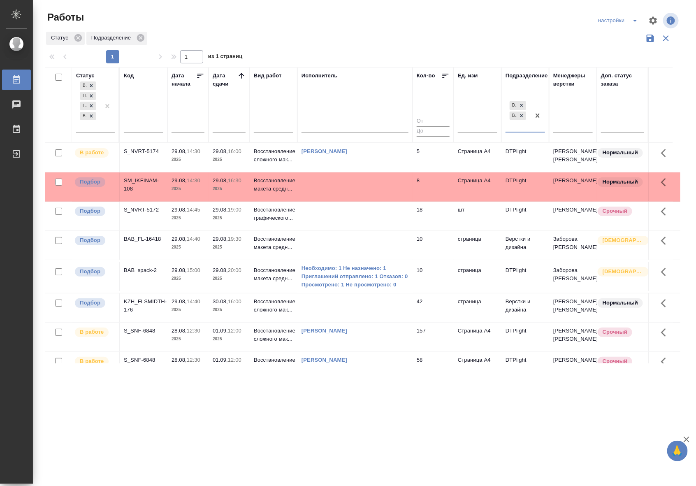
click at [517, 128] on div "DTPlight Верстки и дизайна" at bounding box center [518, 116] width 25 height 32
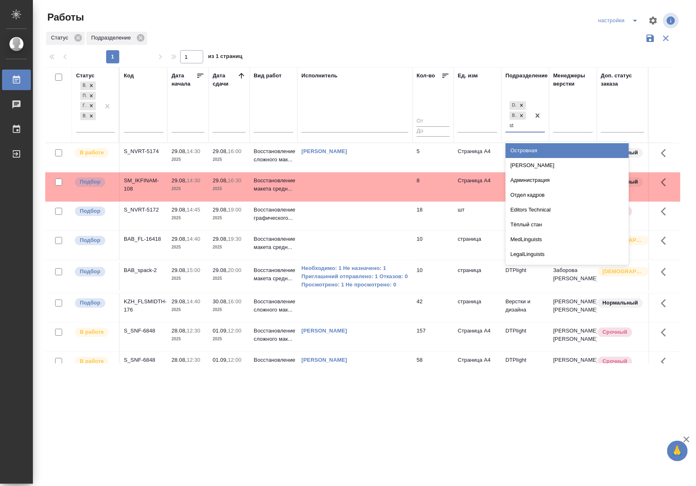
type input "s"
type input "dt"
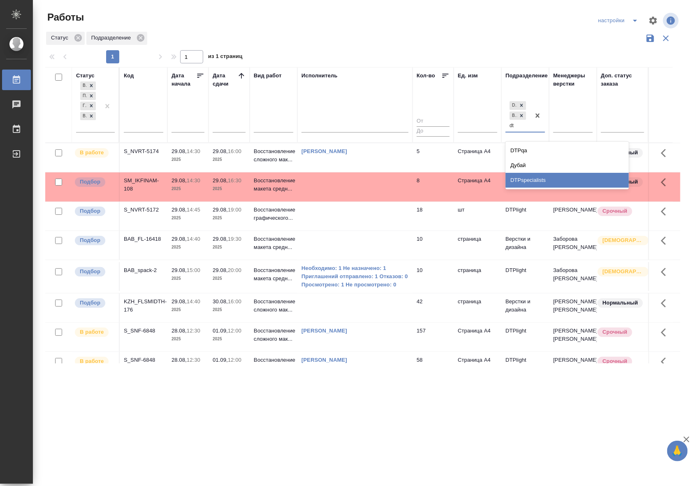
click at [546, 184] on div "DTPspecialists" at bounding box center [567, 180] width 123 height 15
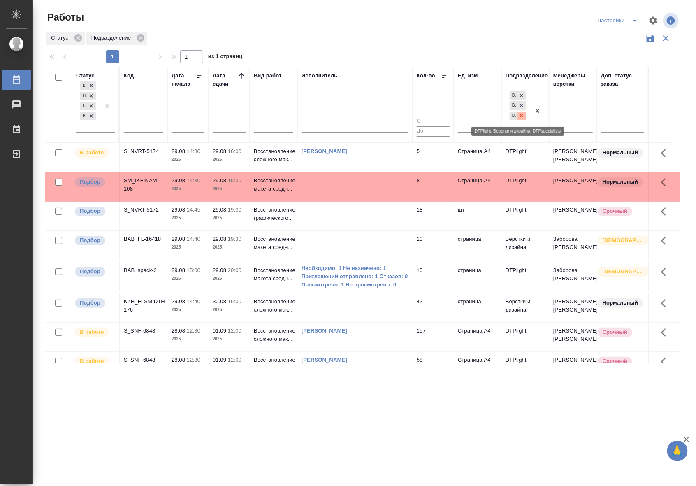
click at [521, 120] on div at bounding box center [521, 115] width 9 height 9
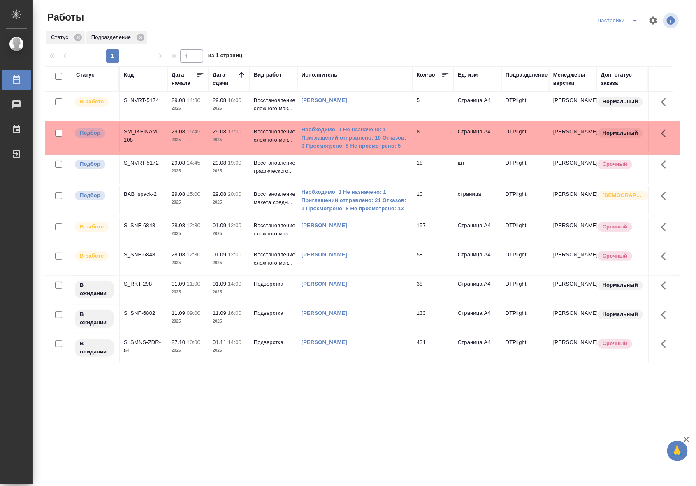
click at [429, 121] on td "10" at bounding box center [433, 106] width 41 height 29
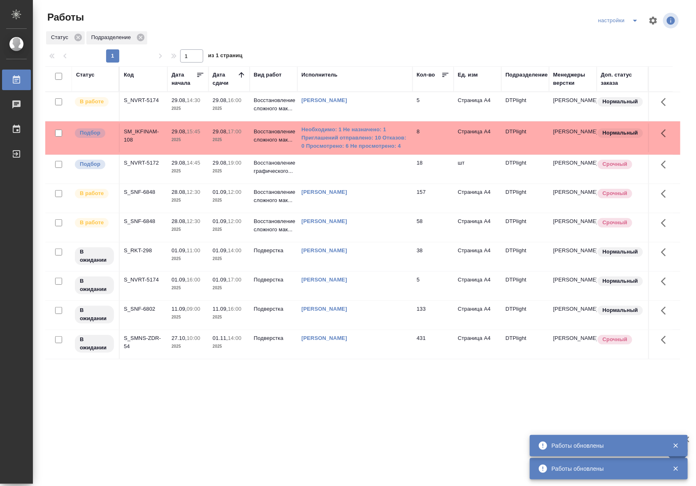
click at [337, 111] on td "Риянова Анна Александровна" at bounding box center [354, 106] width 115 height 29
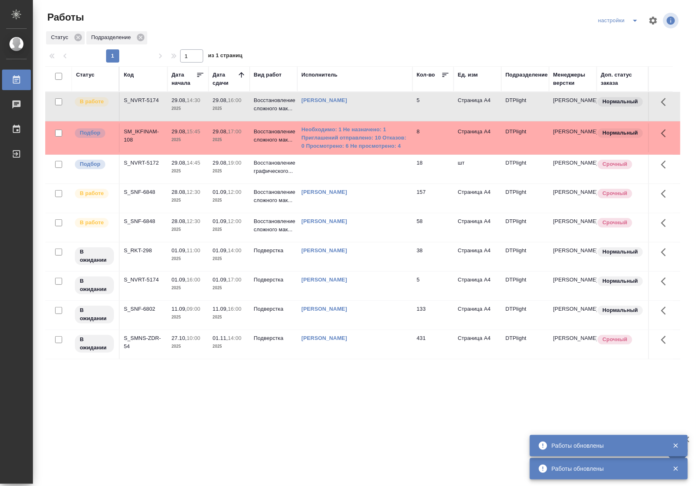
click at [337, 111] on td "Риянова Анна Александровна" at bounding box center [354, 106] width 115 height 29
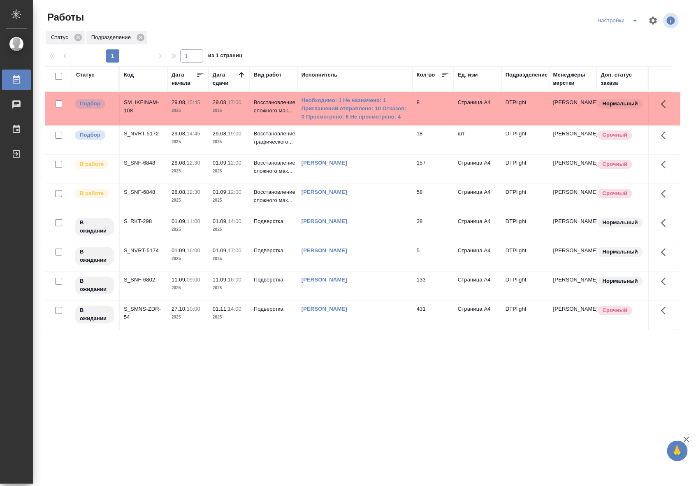
click at [431, 117] on td "8" at bounding box center [433, 108] width 41 height 29
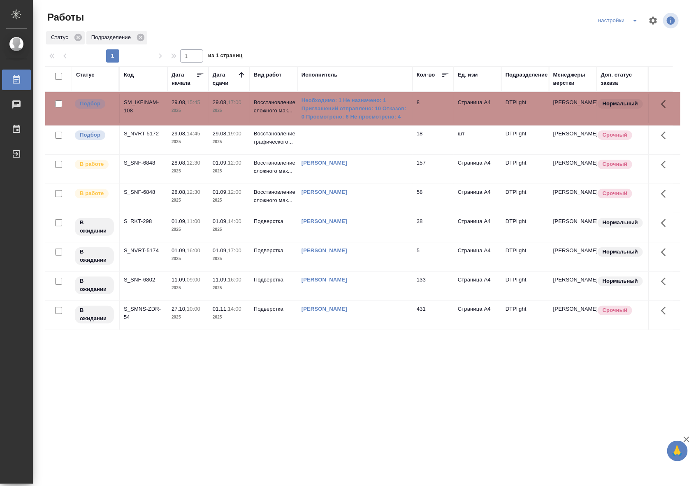
click at [472, 344] on div "Статус Код Дата начала Дата сдачи Вид работ Исполнитель Кол-во Ед. изм Подразде…" at bounding box center [362, 214] width 635 height 296
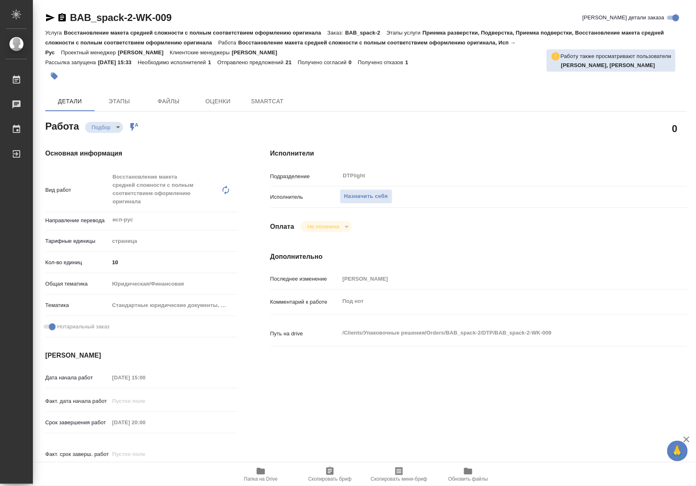
type textarea "x"
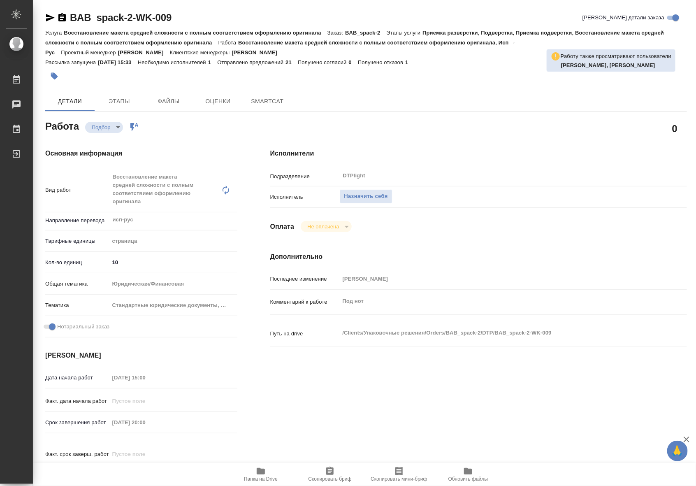
type textarea "x"
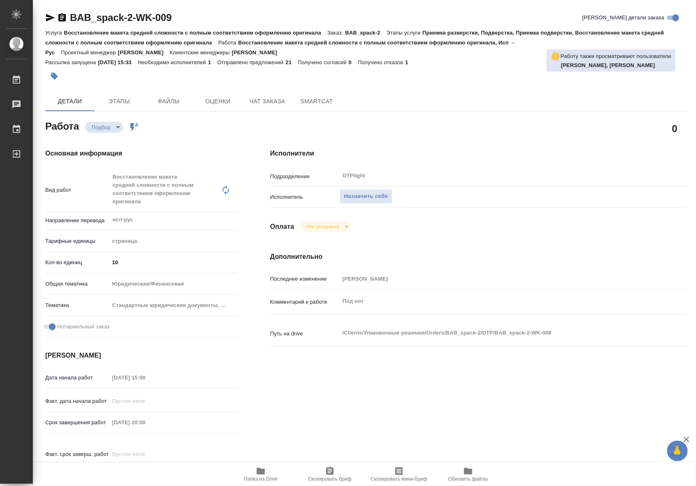
type textarea "x"
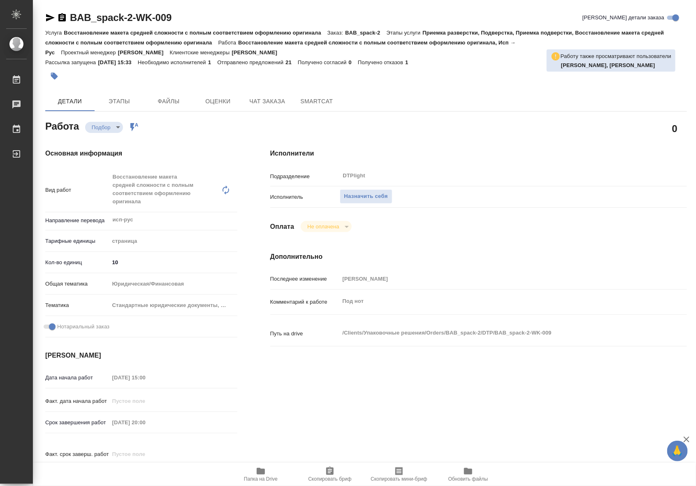
type textarea "x"
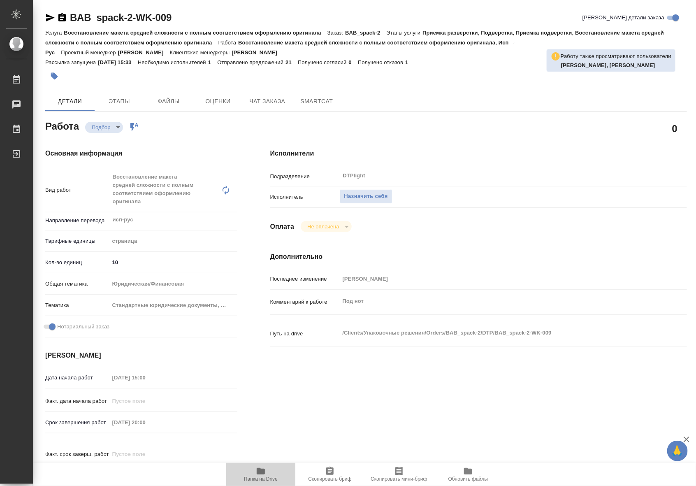
click at [264, 471] on icon "button" at bounding box center [261, 471] width 8 height 7
click at [350, 198] on span "Назначить себя" at bounding box center [366, 196] width 44 height 9
type textarea "x"
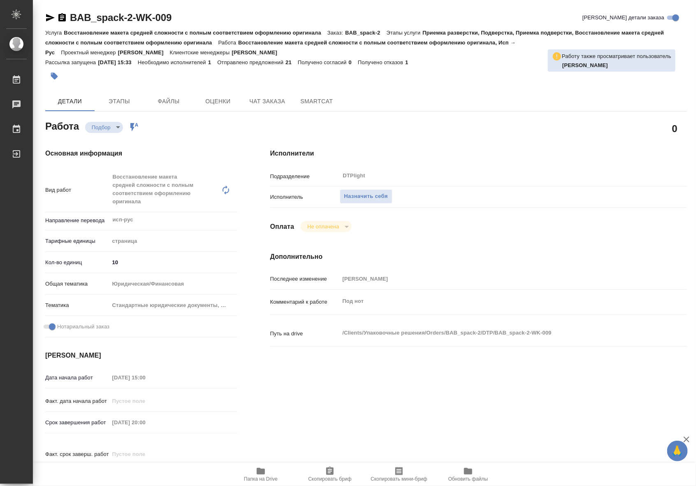
type textarea "x"
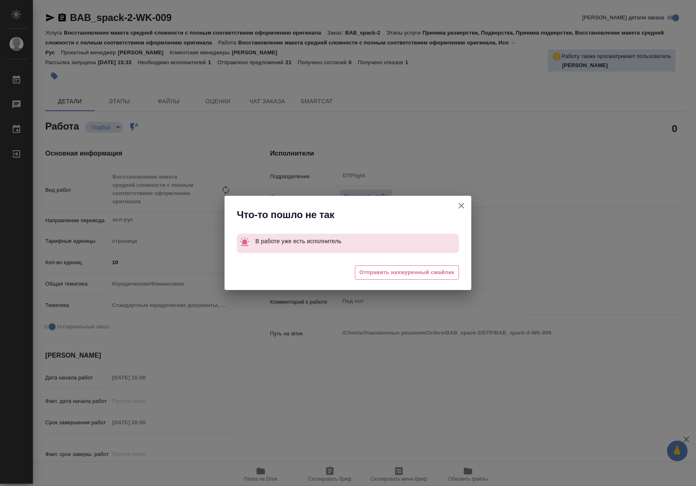
click at [463, 206] on icon "button" at bounding box center [462, 206] width 10 height 10
type textarea "x"
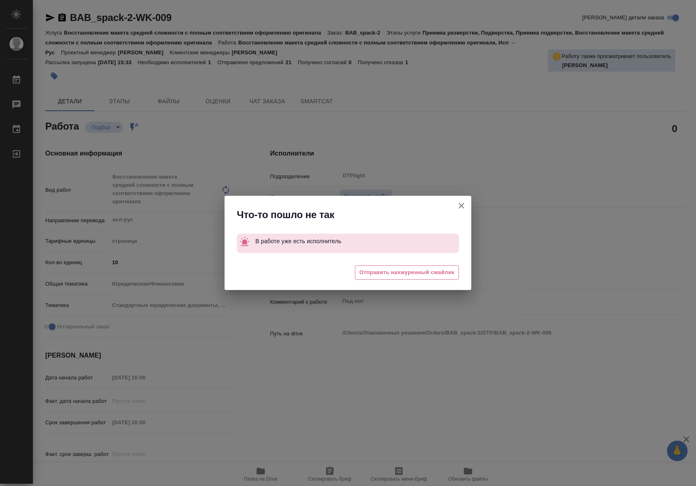
type textarea "x"
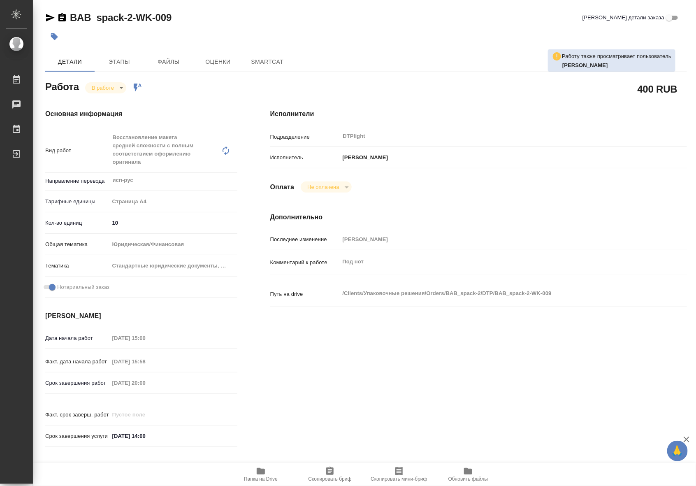
type textarea "x"
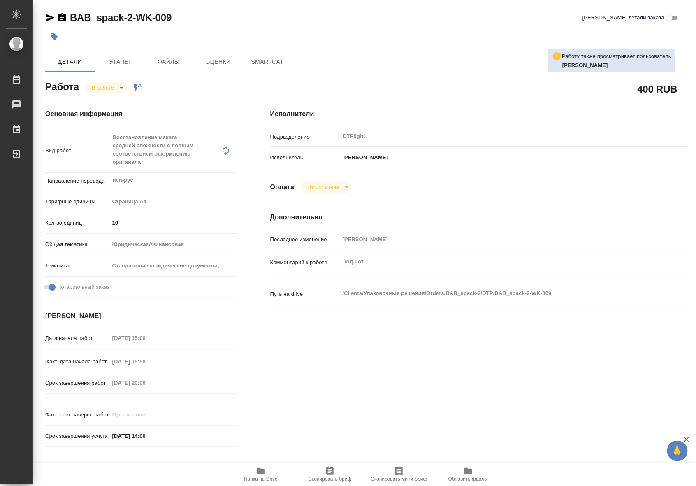
type textarea "x"
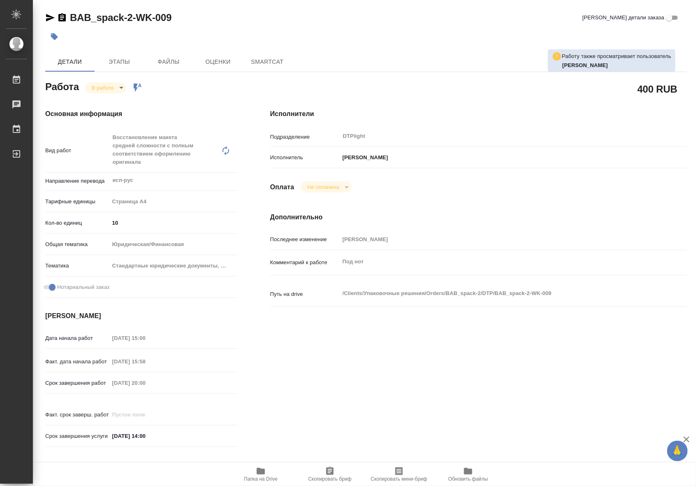
type textarea "x"
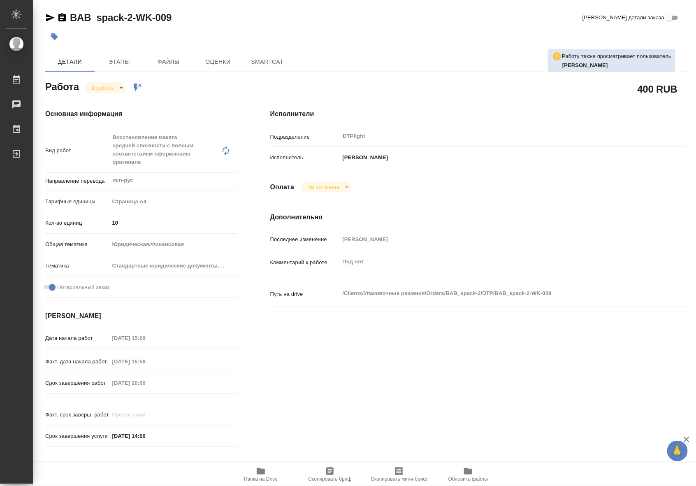
type textarea "x"
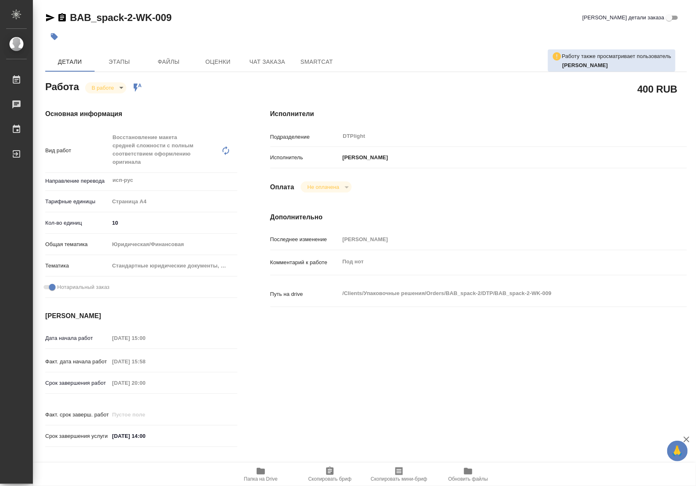
type textarea "x"
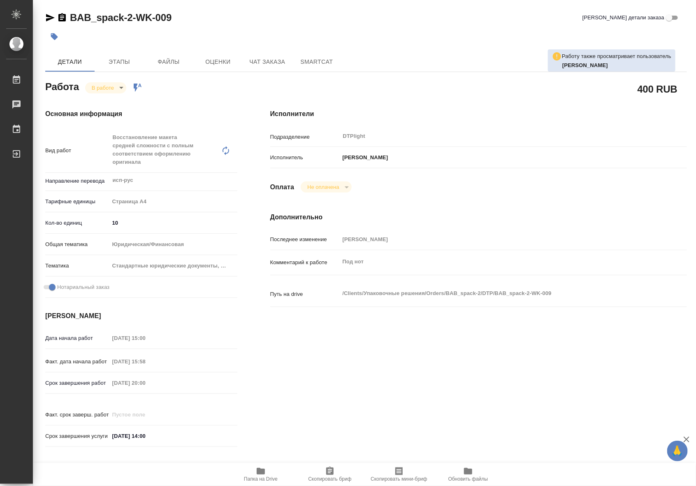
type textarea "x"
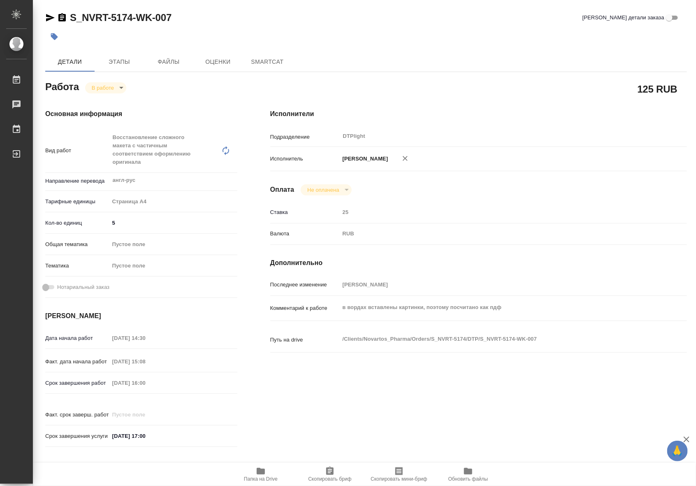
type textarea "x"
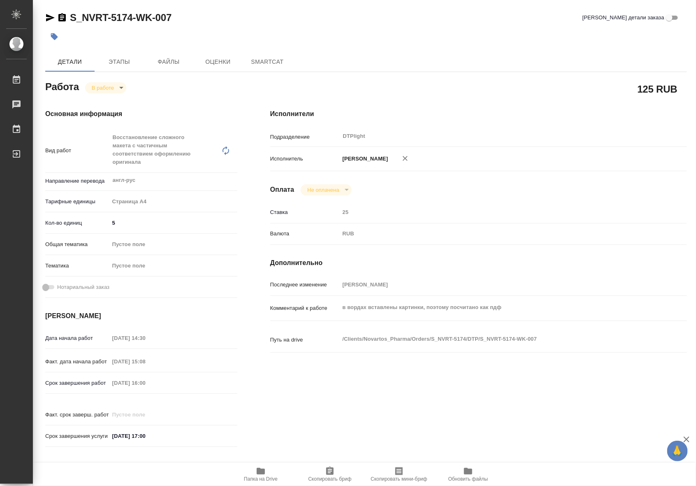
type textarea "x"
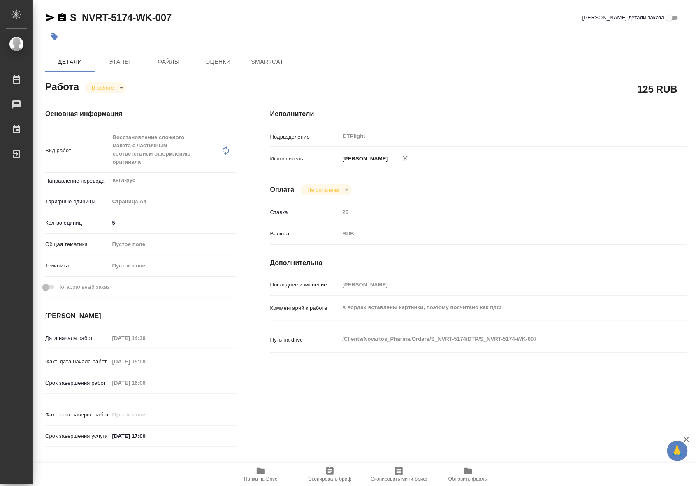
type textarea "x"
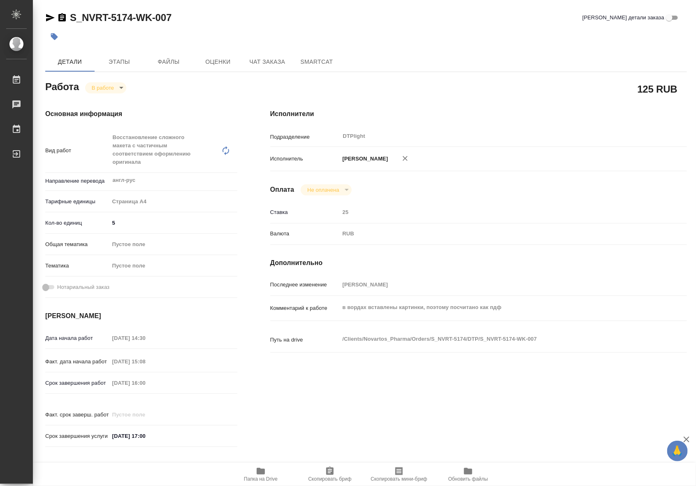
click at [116, 86] on body "🙏 .cls-1 fill:#fff; AWATERA Riianova Anna Работы Чаты График Выйти S_NVRT-5174-…" at bounding box center [348, 243] width 696 height 486
click at [108, 103] on button "Выполнен" at bounding box center [107, 101] width 30 height 9
type textarea "x"
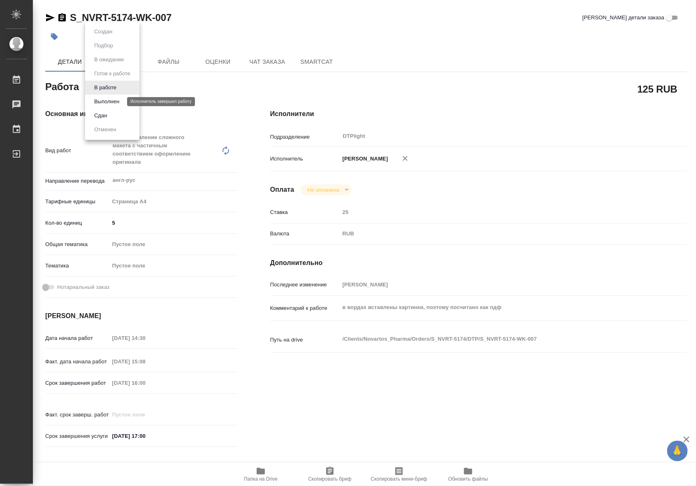
type textarea "x"
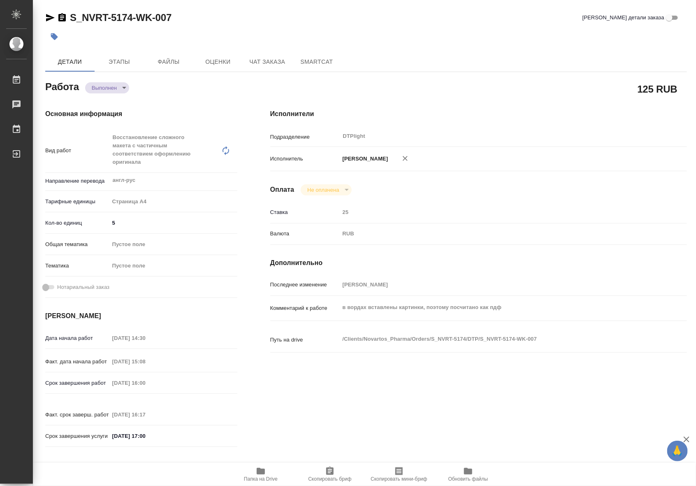
type textarea "x"
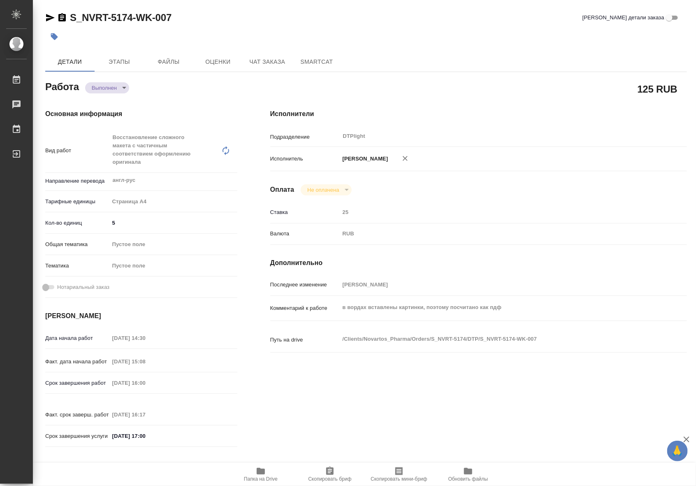
type textarea "x"
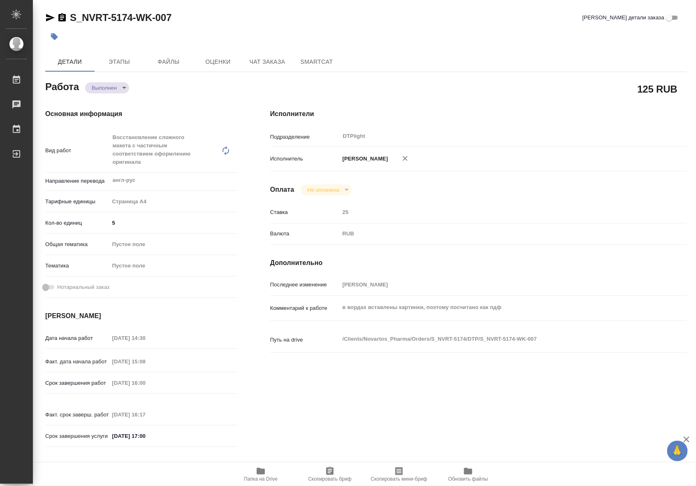
type textarea "x"
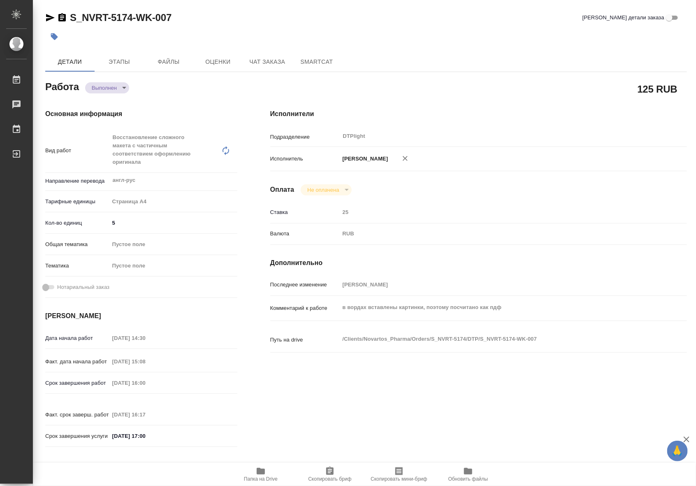
type textarea "x"
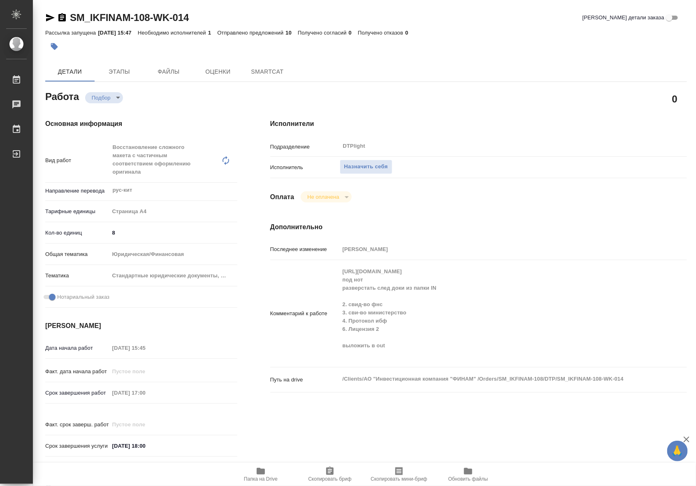
type textarea "x"
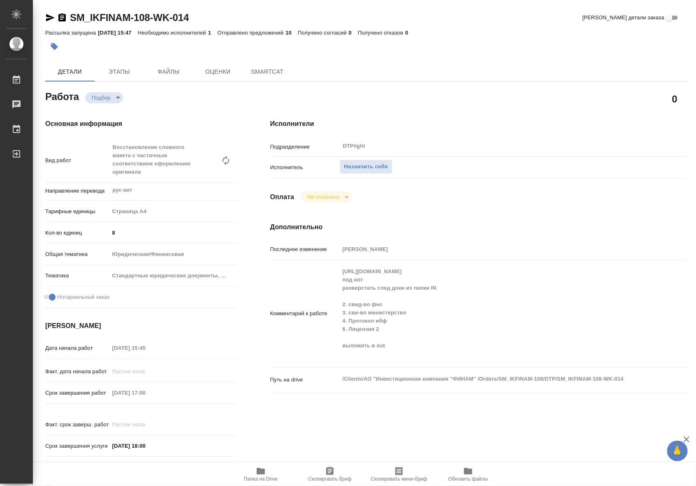
type textarea "x"
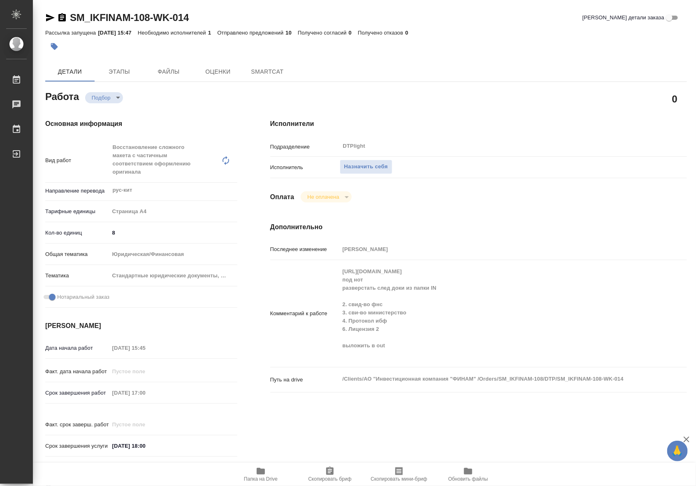
type textarea "x"
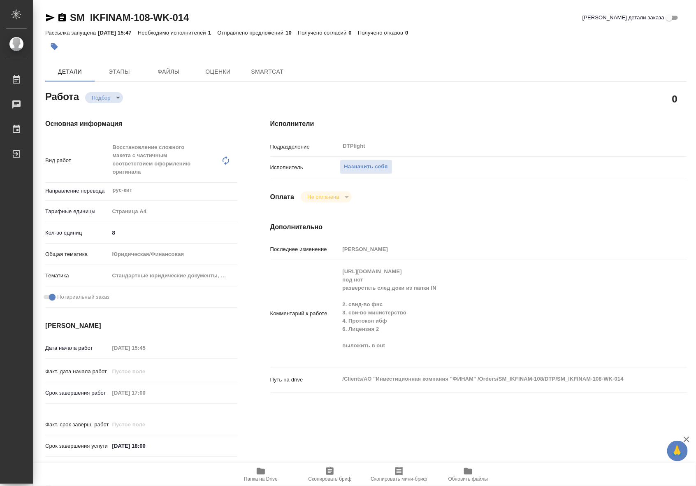
type textarea "x"
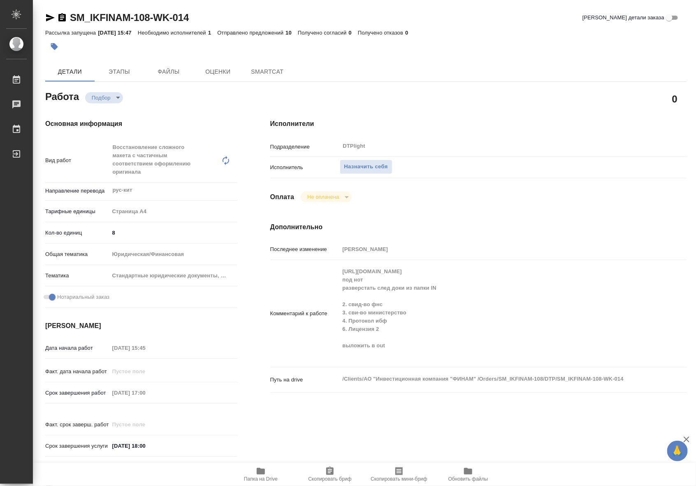
type textarea "x"
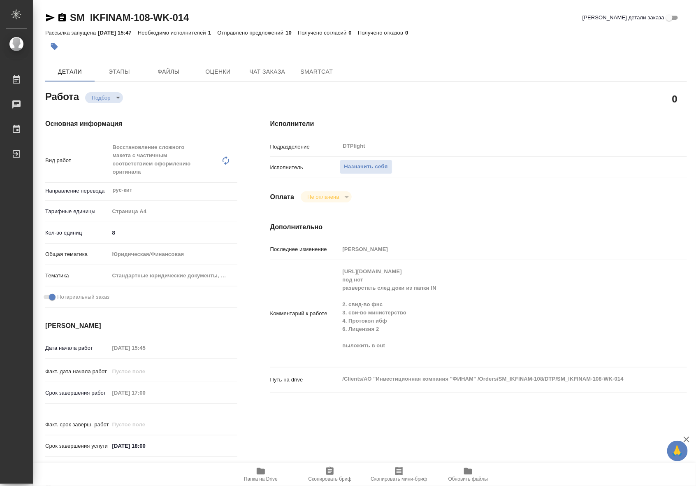
type textarea "x"
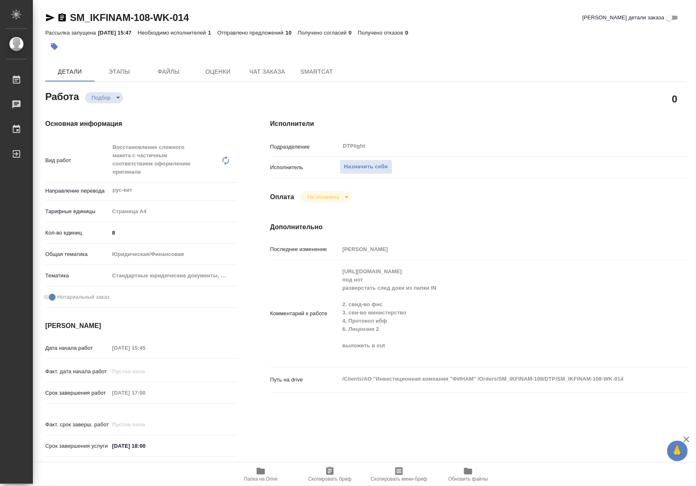
type textarea "x"
